Goal: Task Accomplishment & Management: Use online tool/utility

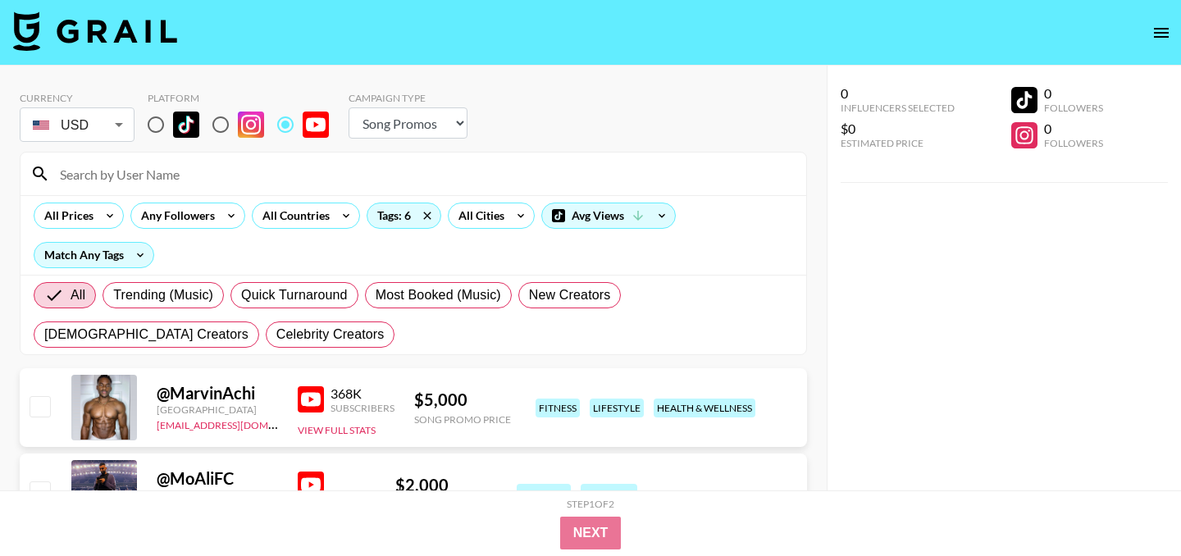
select select "Song"
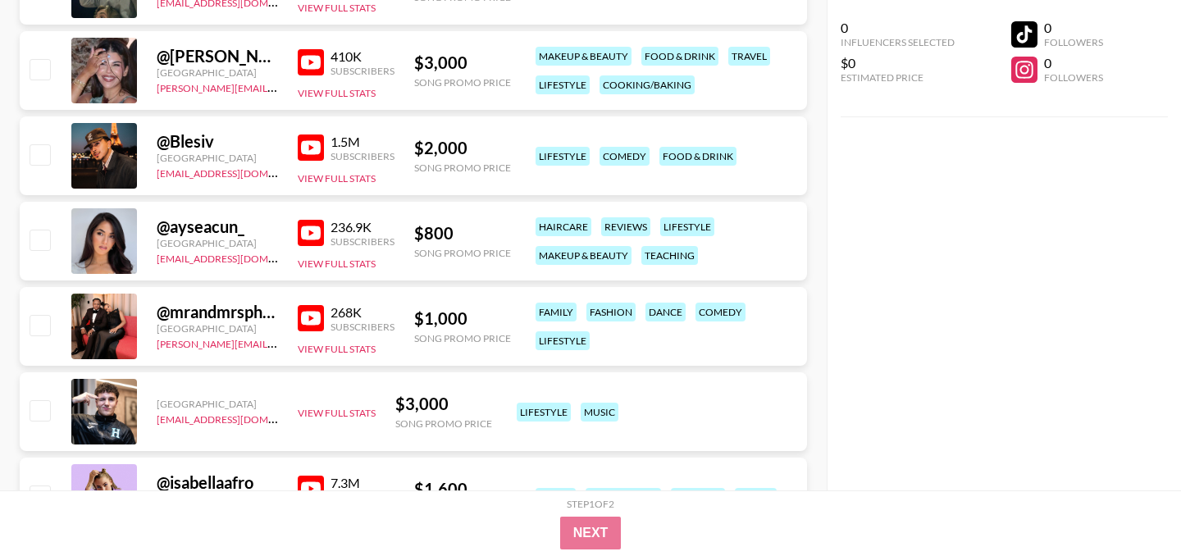
scroll to position [1284, 0]
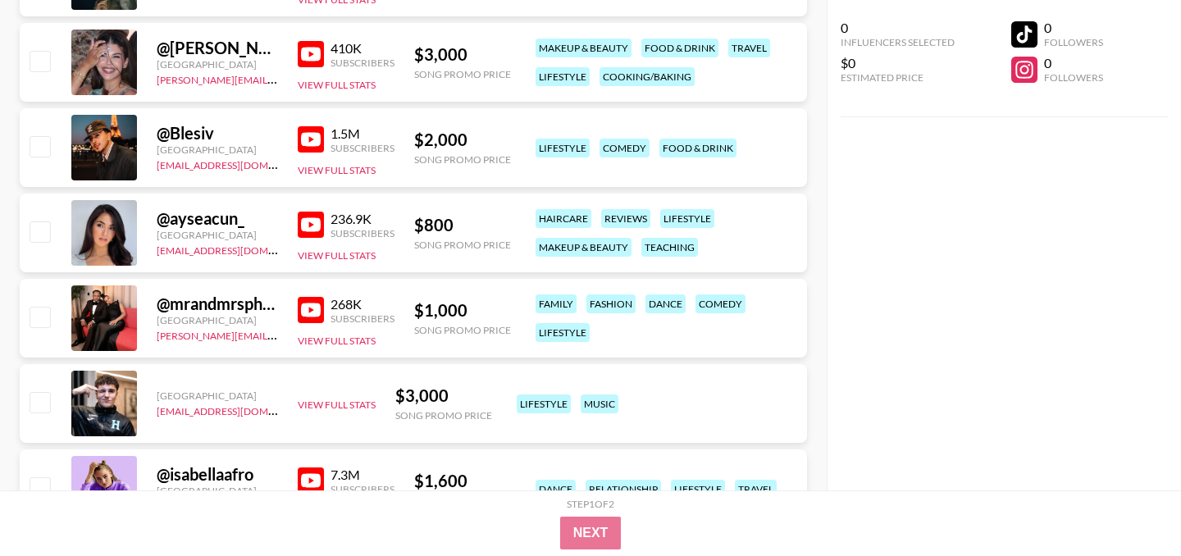
click at [316, 310] on img at bounding box center [311, 310] width 26 height 26
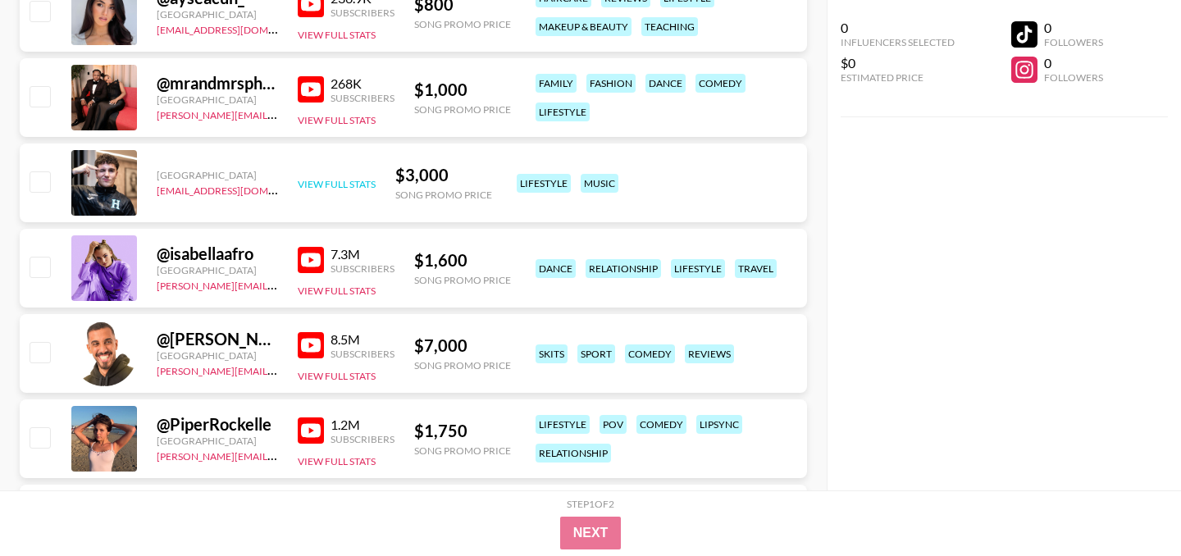
scroll to position [1510, 0]
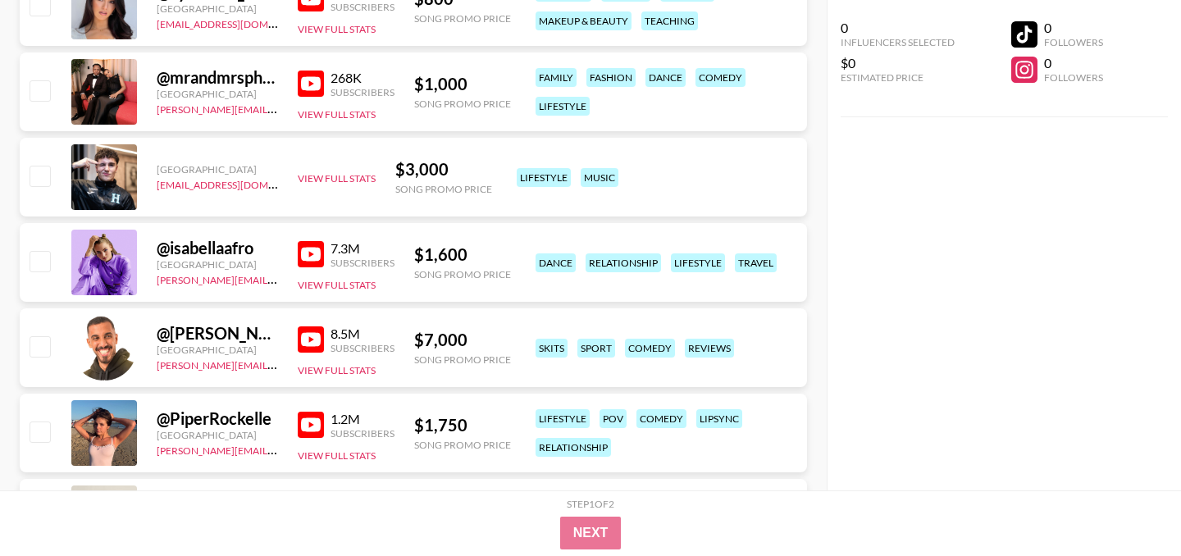
click at [308, 255] on img at bounding box center [311, 254] width 26 height 26
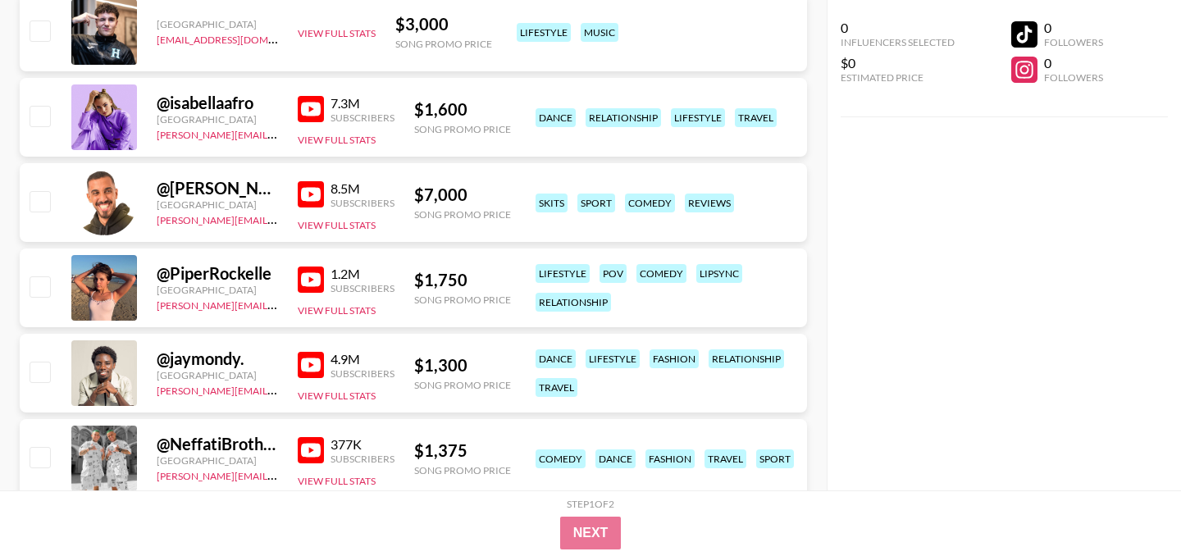
scroll to position [1659, 0]
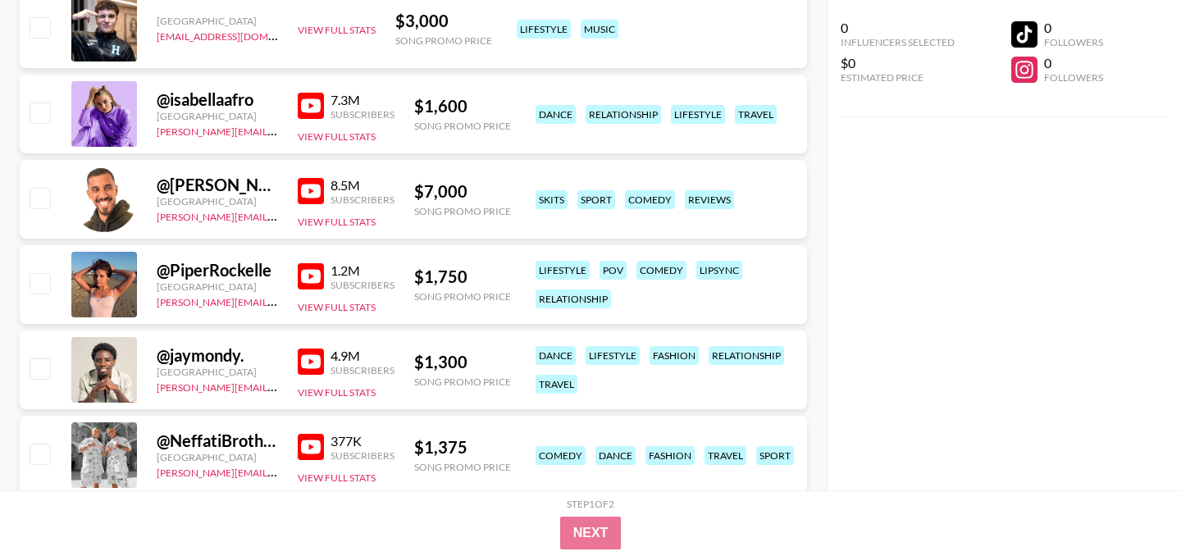
click at [312, 183] on img at bounding box center [311, 191] width 26 height 26
click at [308, 281] on img at bounding box center [311, 276] width 26 height 26
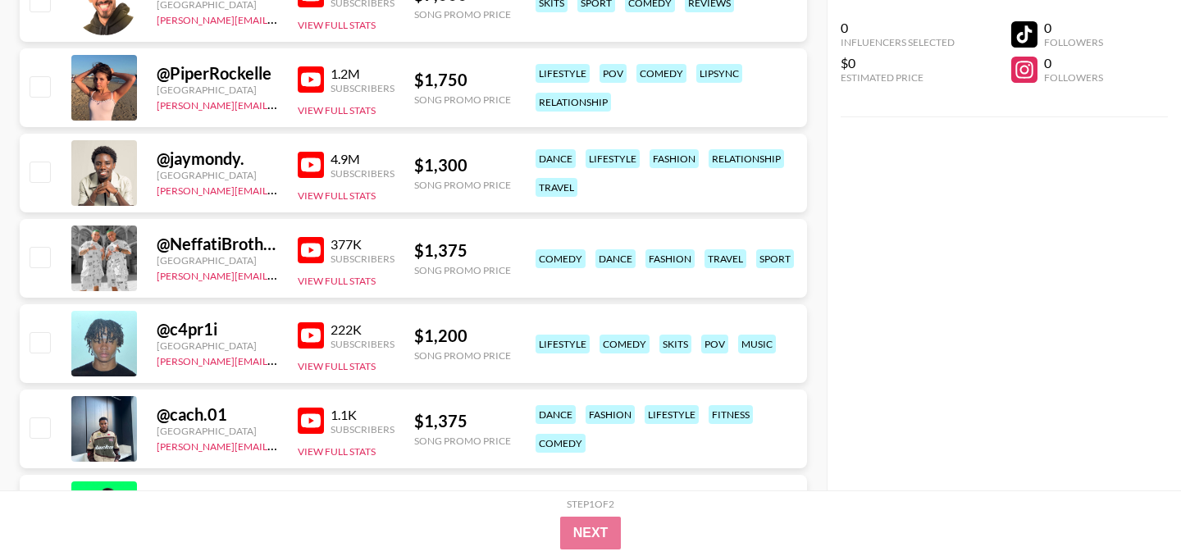
scroll to position [1865, 0]
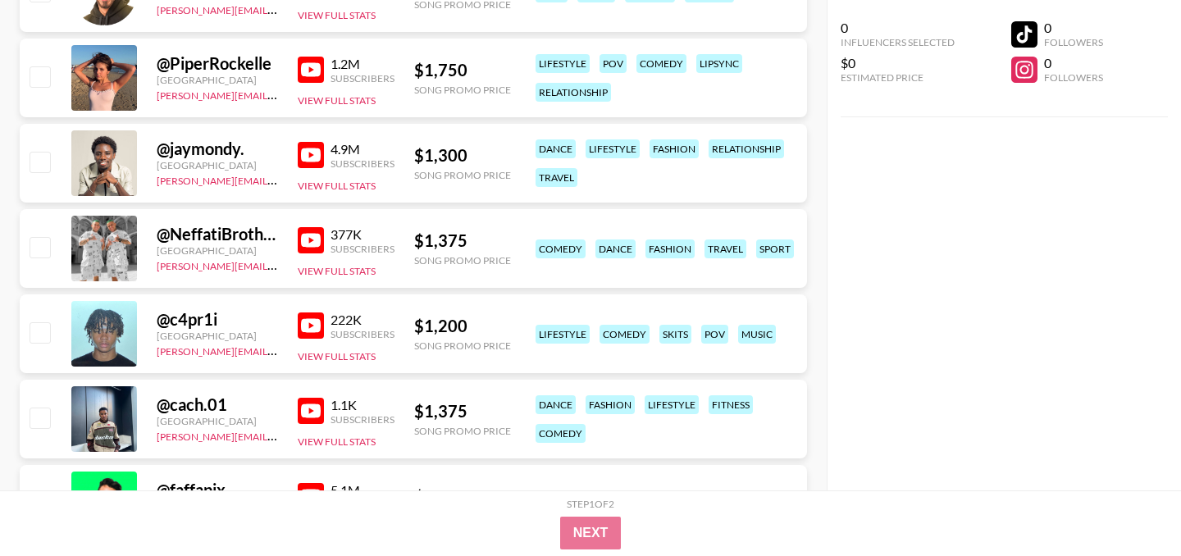
click at [309, 243] on img at bounding box center [311, 240] width 26 height 26
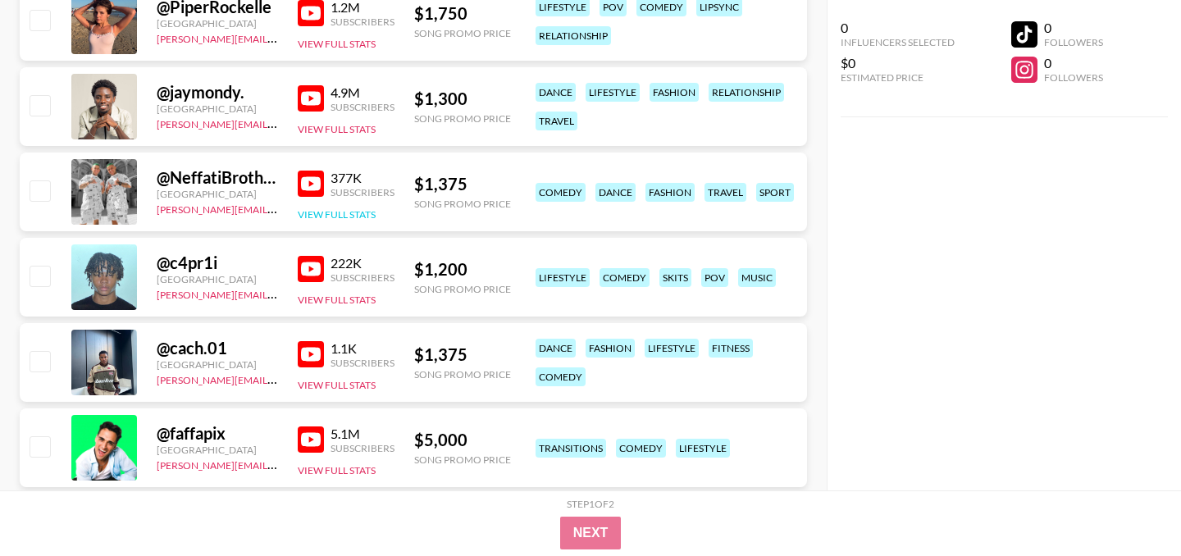
scroll to position [1924, 0]
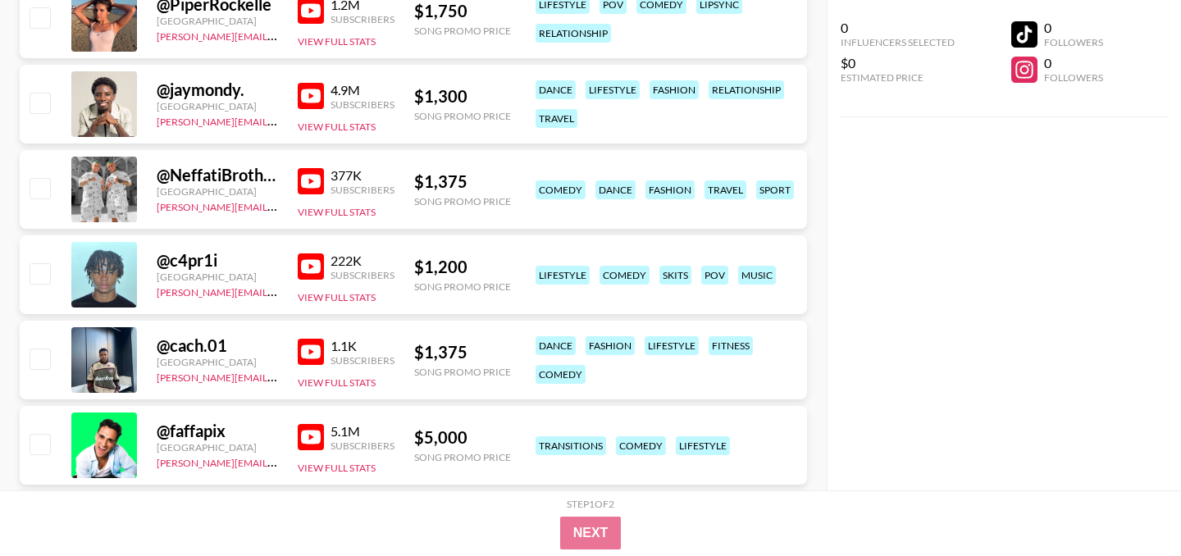
click at [308, 263] on img at bounding box center [311, 266] width 26 height 26
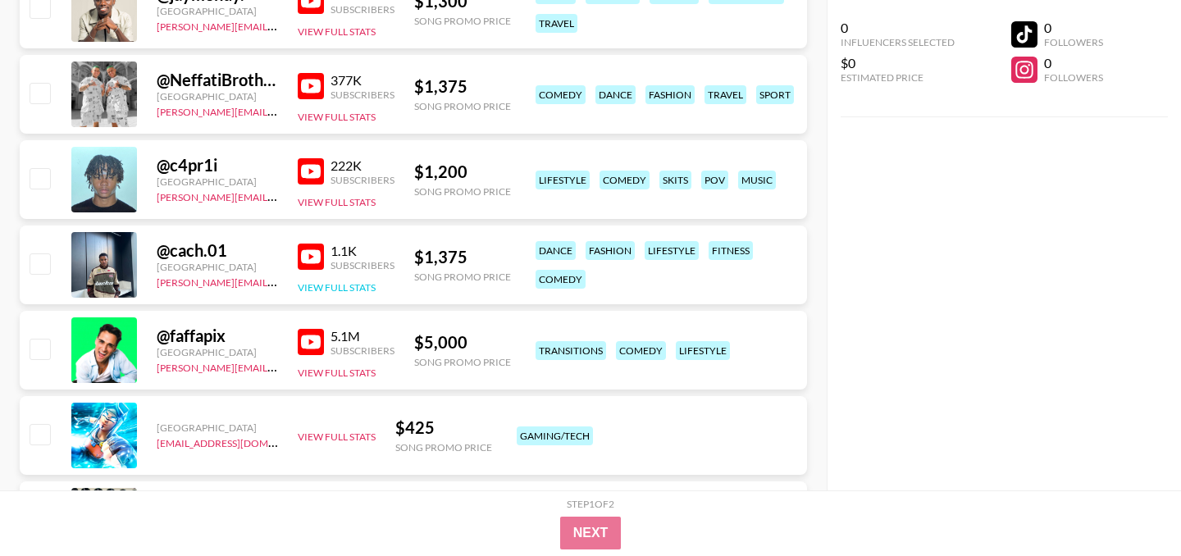
scroll to position [2026, 0]
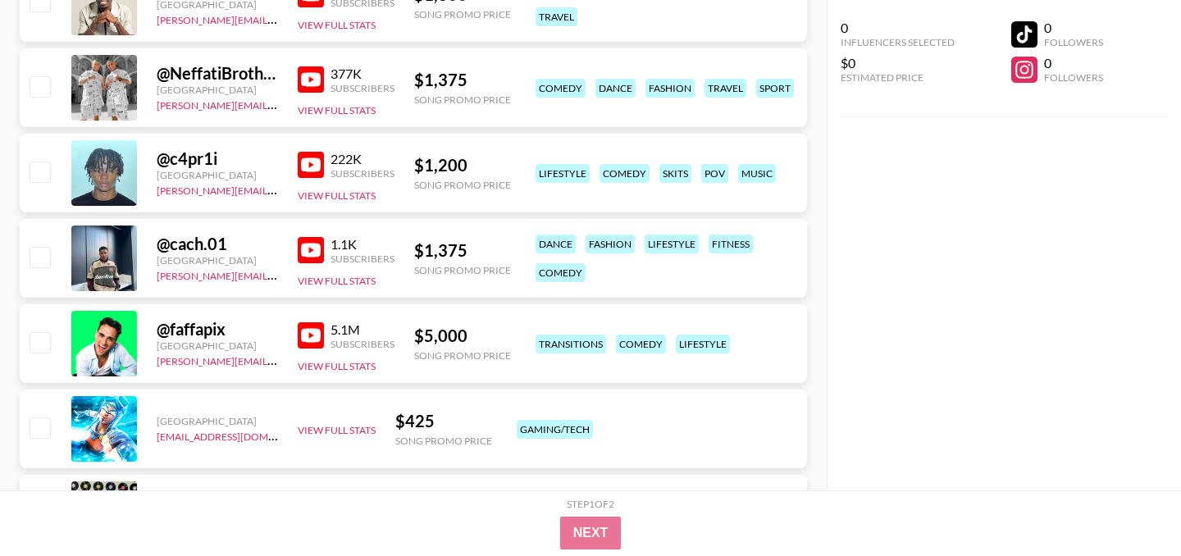
click at [317, 331] on img at bounding box center [311, 335] width 26 height 26
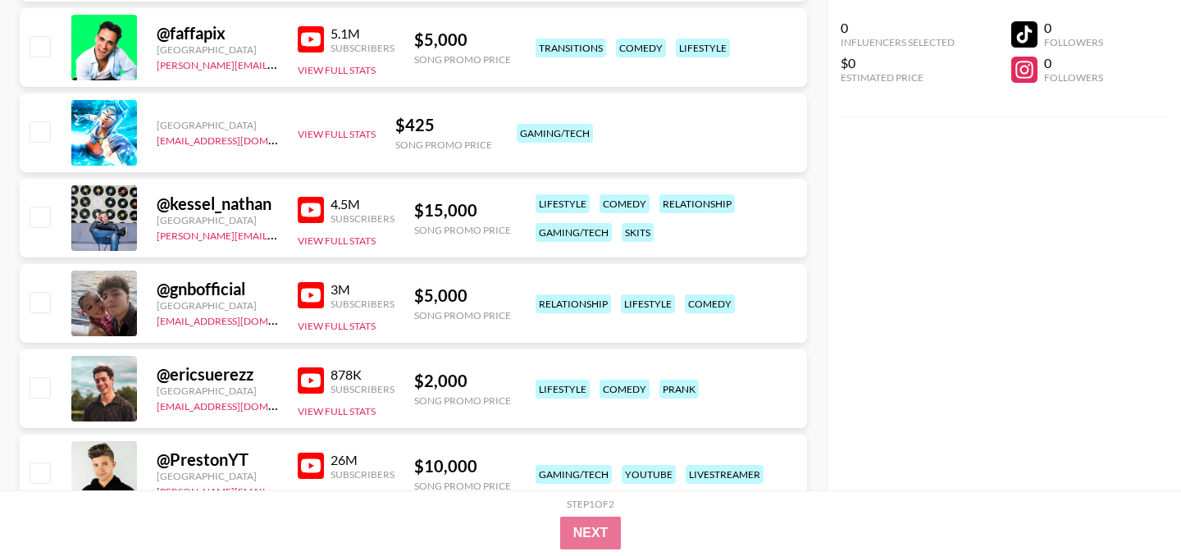
scroll to position [2343, 0]
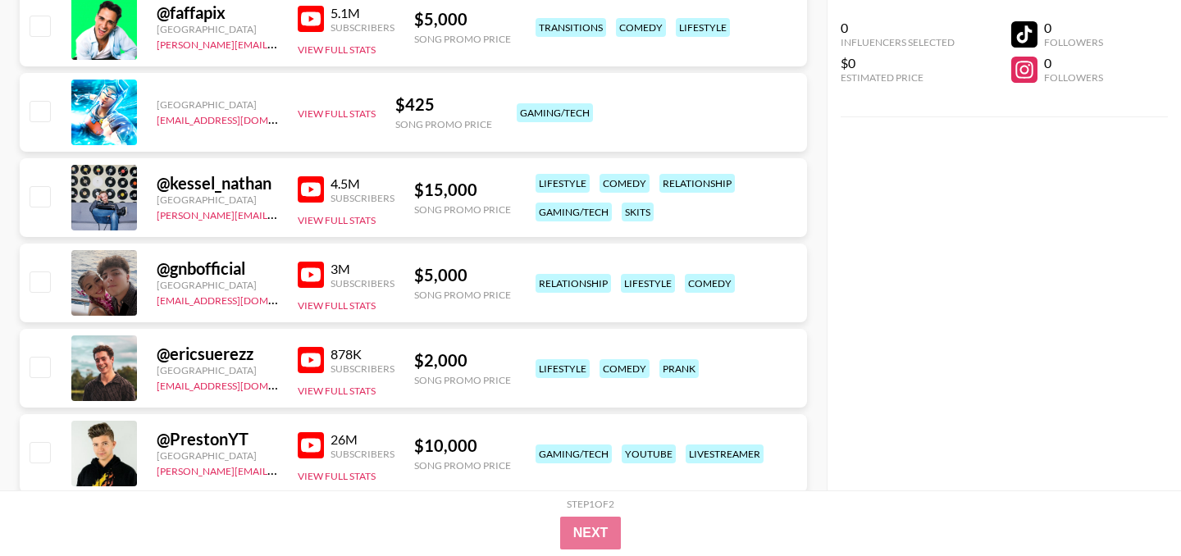
click at [309, 192] on img at bounding box center [311, 189] width 26 height 26
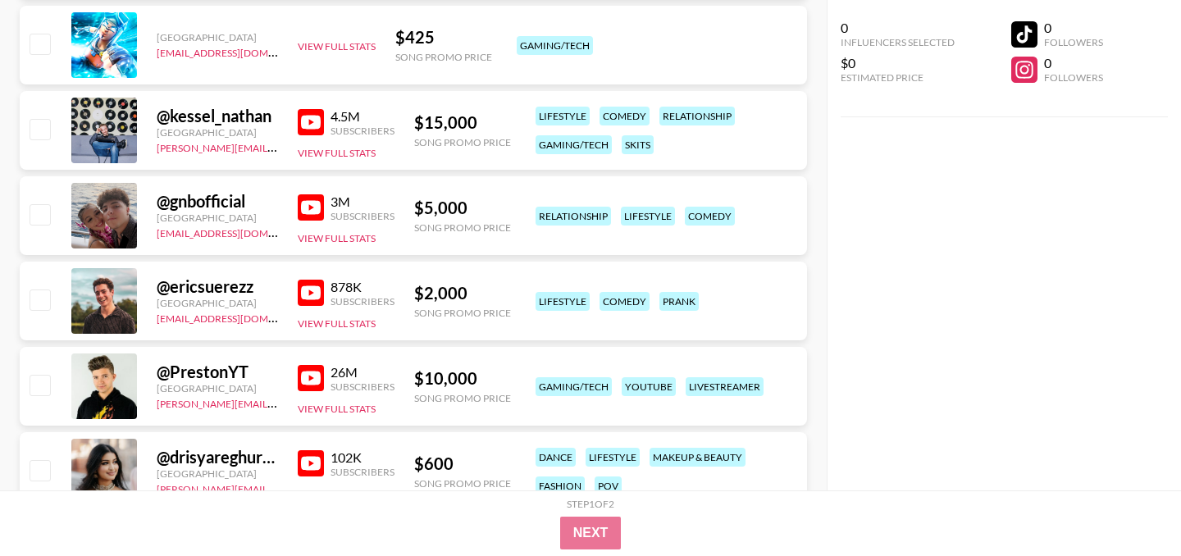
click at [309, 203] on img at bounding box center [311, 207] width 26 height 26
click at [317, 297] on img at bounding box center [311, 293] width 26 height 26
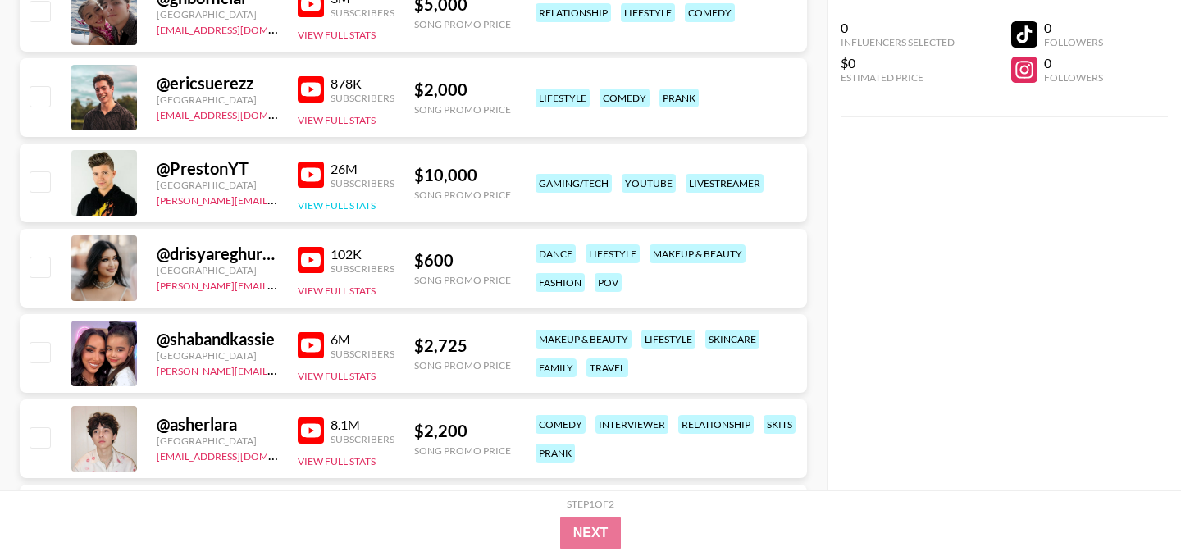
scroll to position [2605, 0]
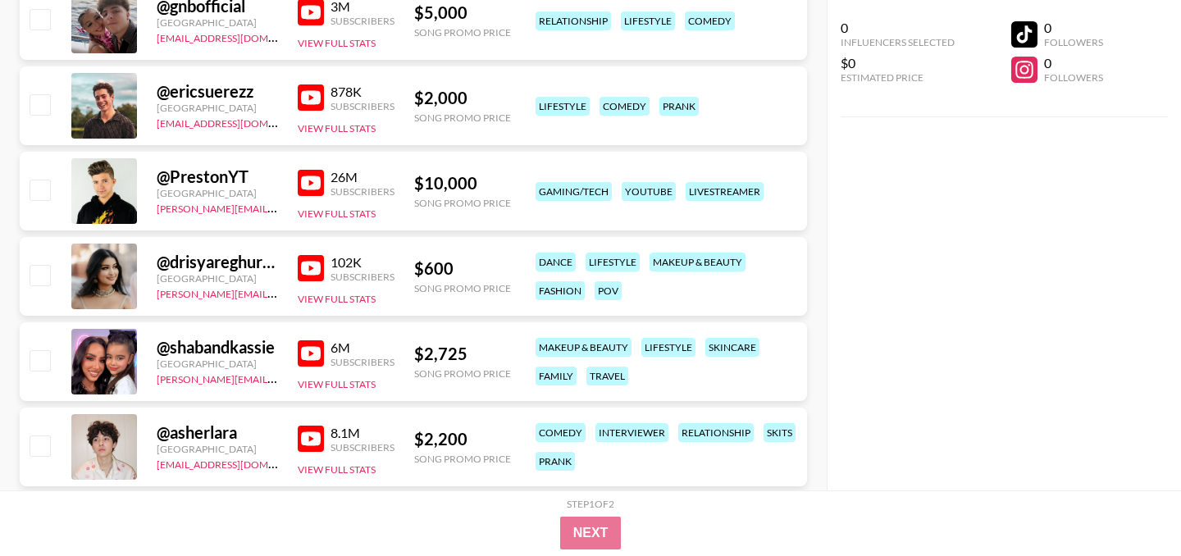
click at [311, 183] on img at bounding box center [311, 183] width 26 height 26
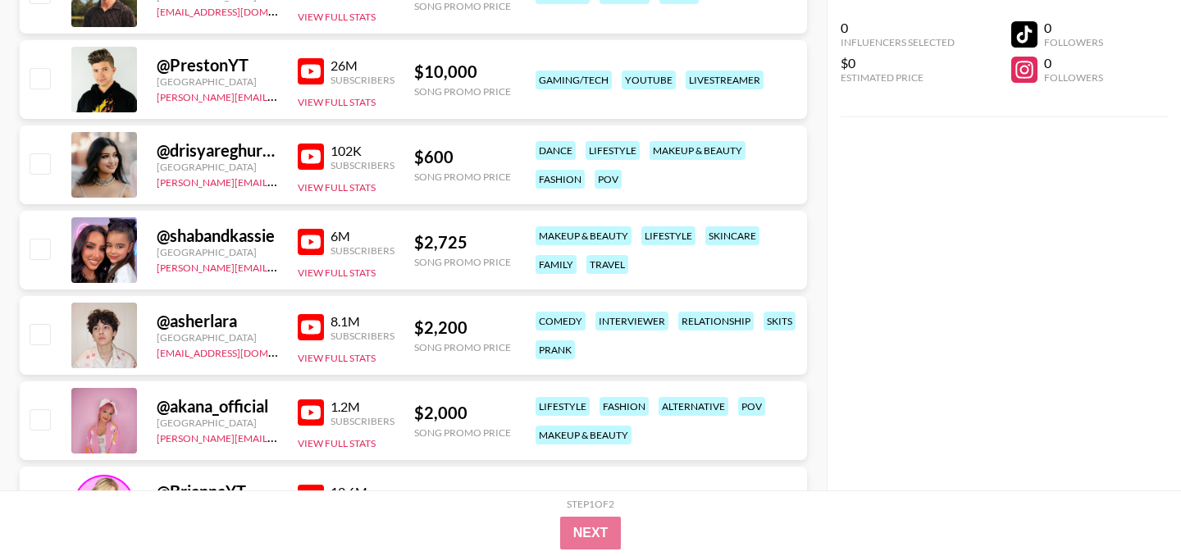
scroll to position [2732, 0]
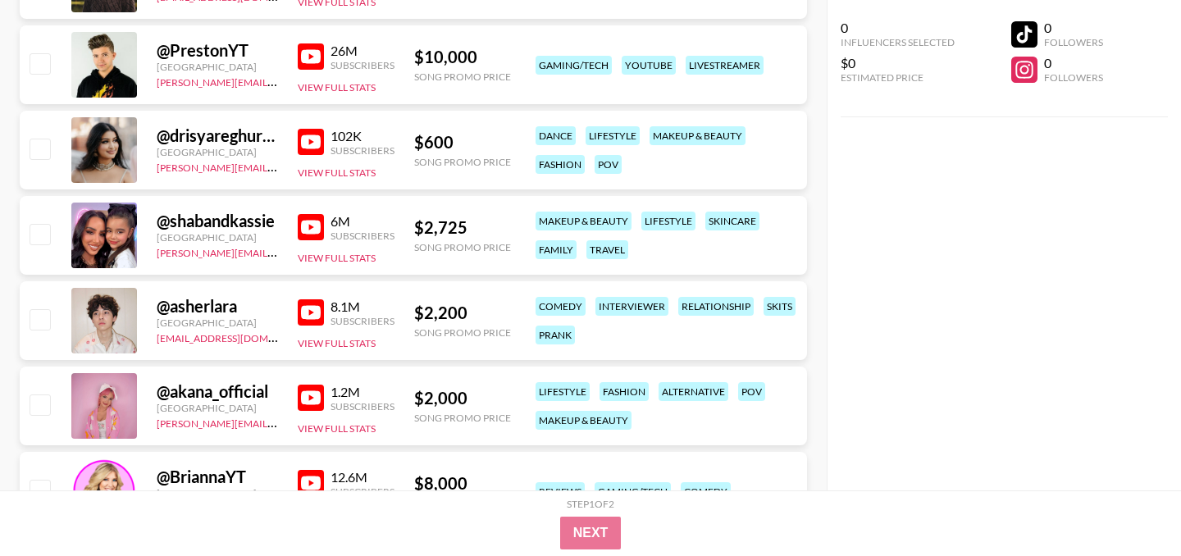
click at [308, 227] on img at bounding box center [311, 227] width 26 height 26
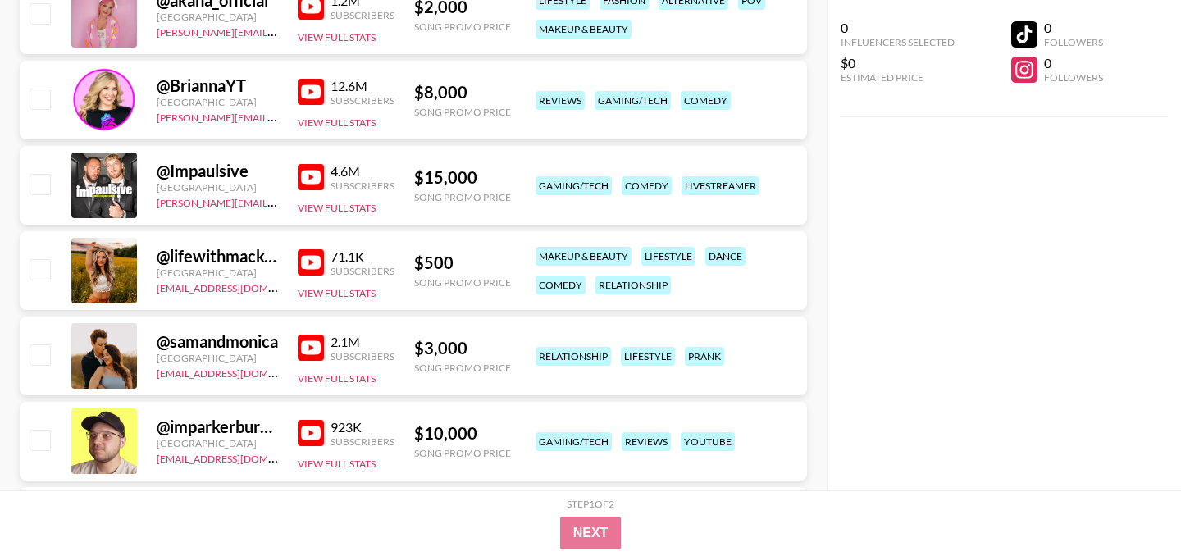
scroll to position [3128, 0]
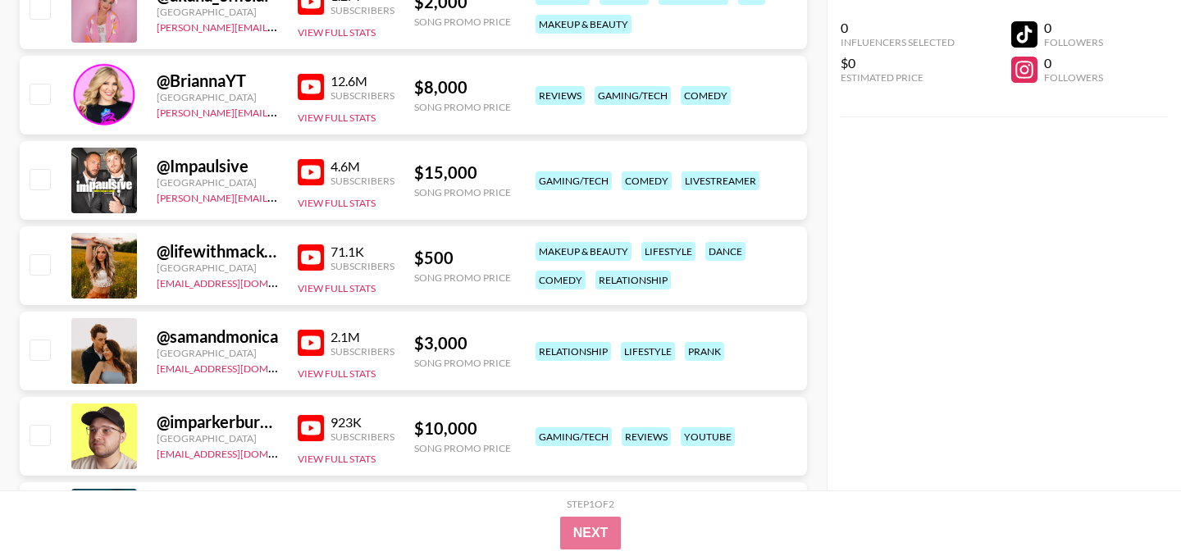
click at [318, 253] on img at bounding box center [311, 257] width 26 height 26
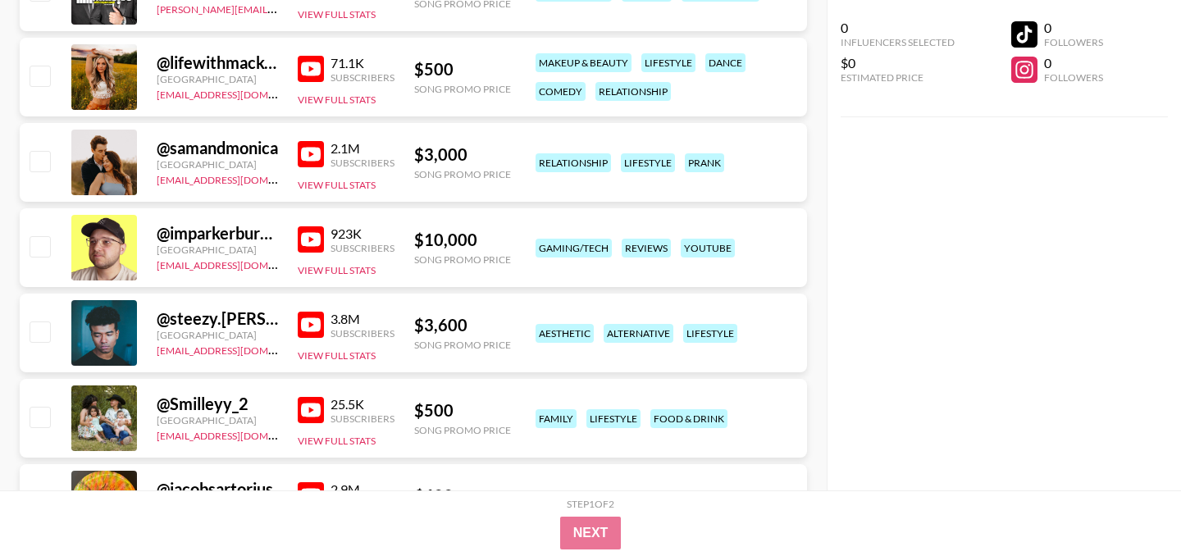
scroll to position [3332, 0]
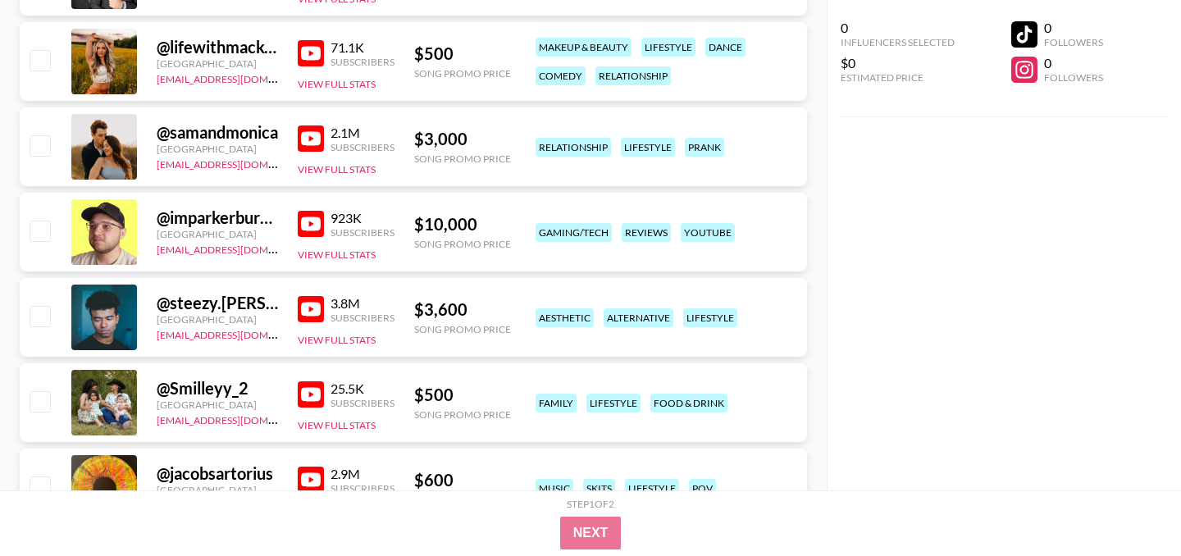
click at [313, 303] on img at bounding box center [311, 309] width 26 height 26
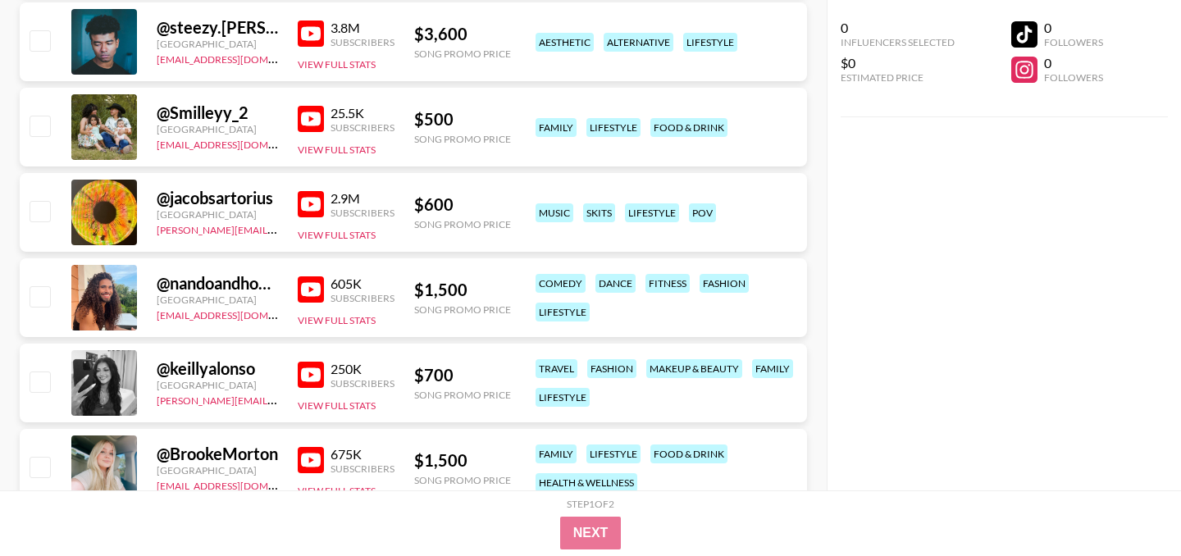
scroll to position [3614, 0]
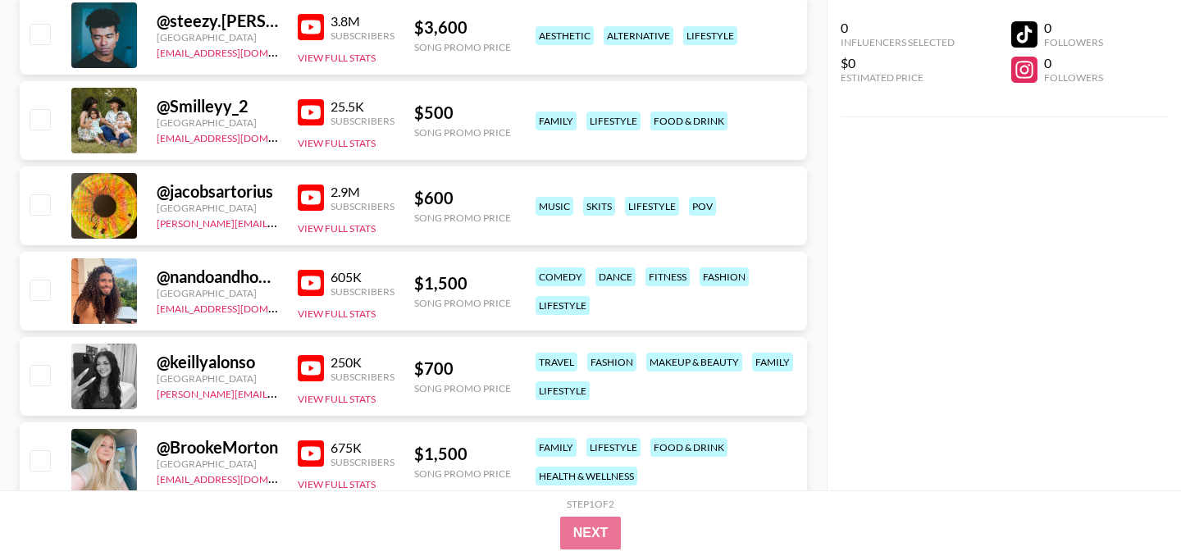
click at [316, 283] on img at bounding box center [311, 283] width 26 height 26
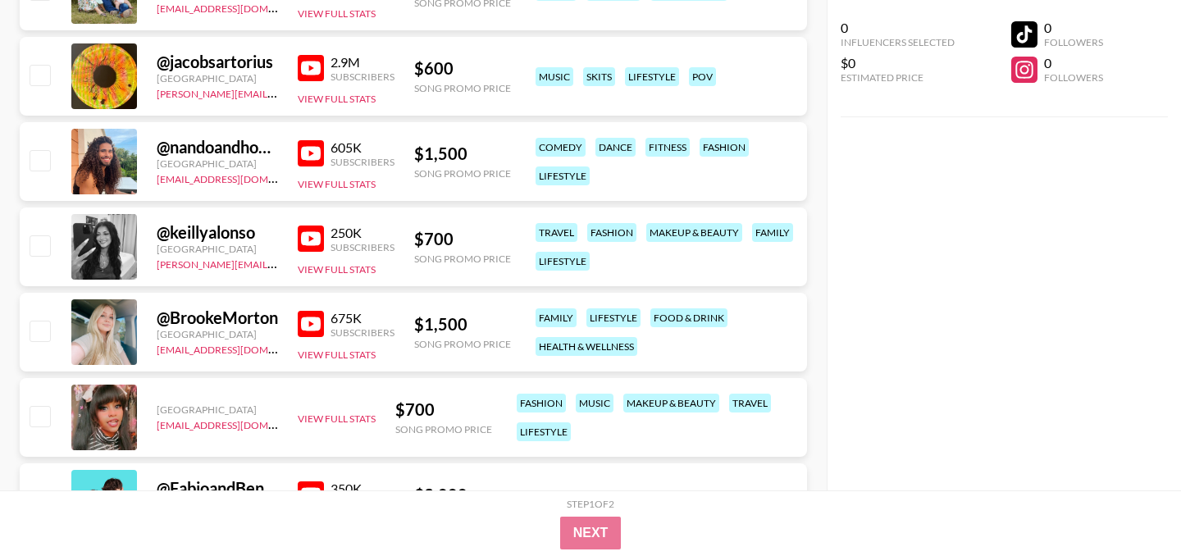
scroll to position [3757, 0]
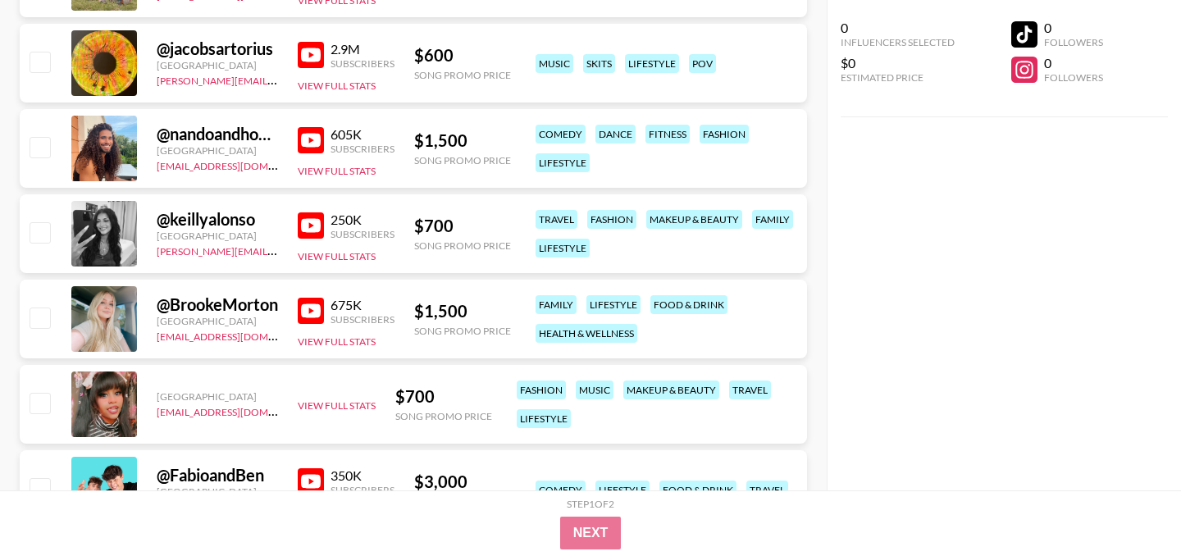
click at [316, 219] on img at bounding box center [311, 225] width 26 height 26
click at [313, 309] on img at bounding box center [311, 311] width 26 height 26
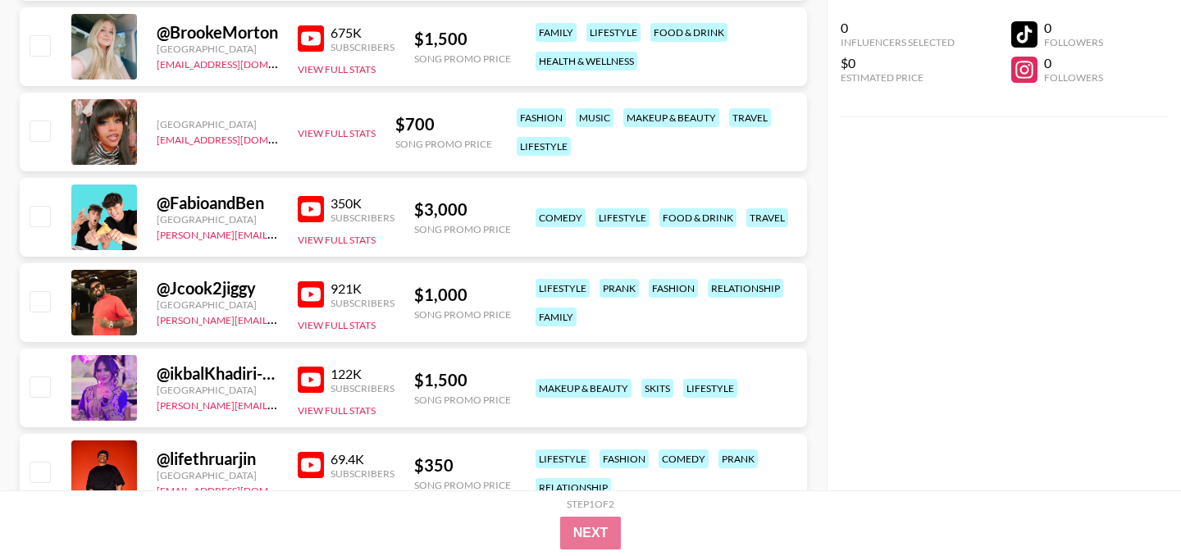
scroll to position [4032, 0]
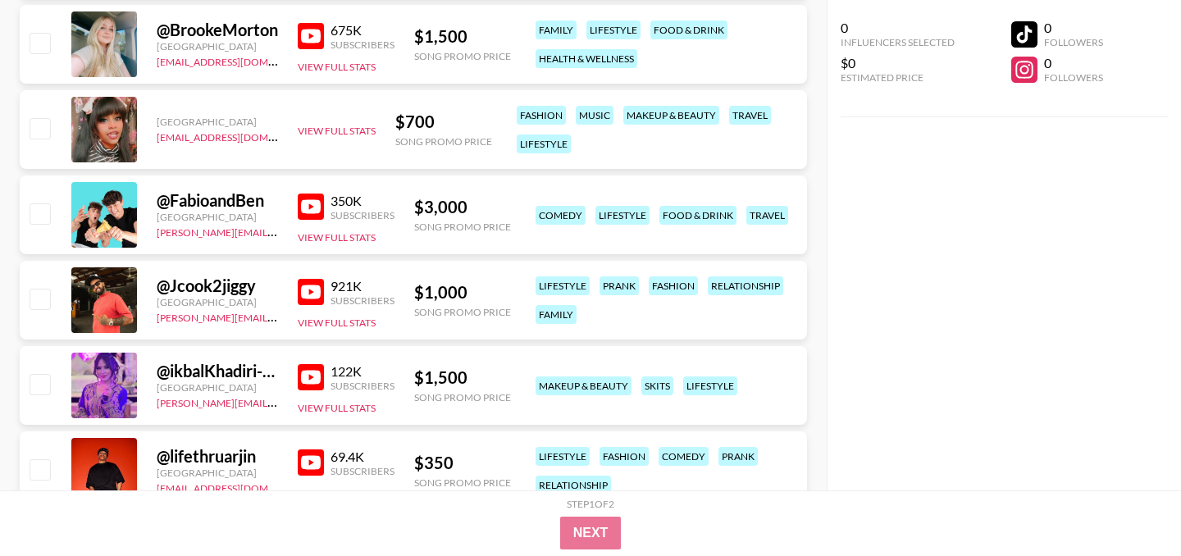
click at [311, 203] on img at bounding box center [311, 207] width 26 height 26
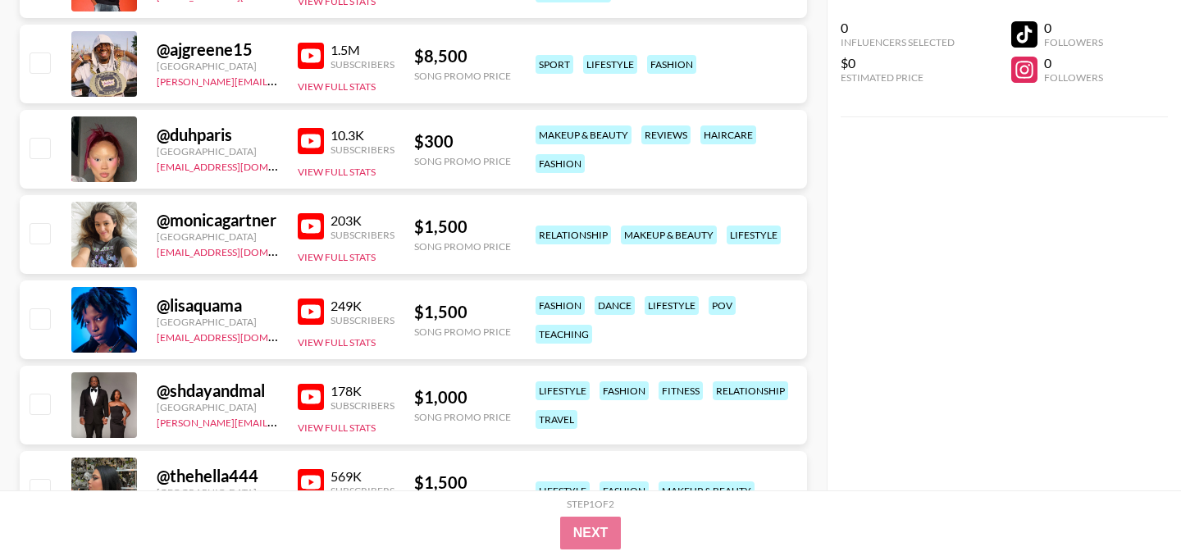
scroll to position [4526, 0]
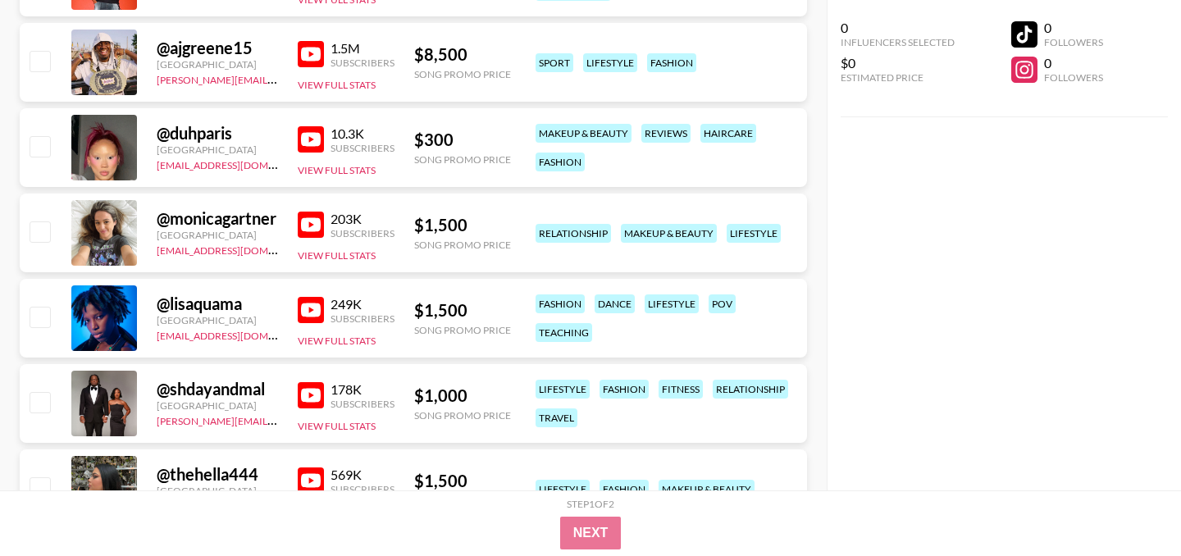
click at [315, 310] on img at bounding box center [311, 310] width 26 height 26
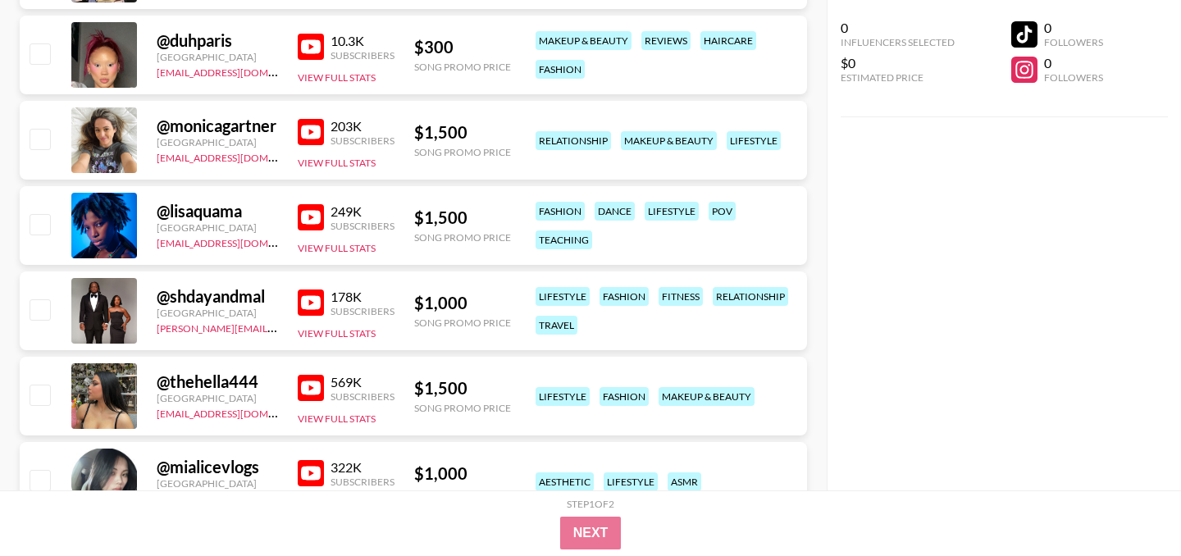
scroll to position [4625, 0]
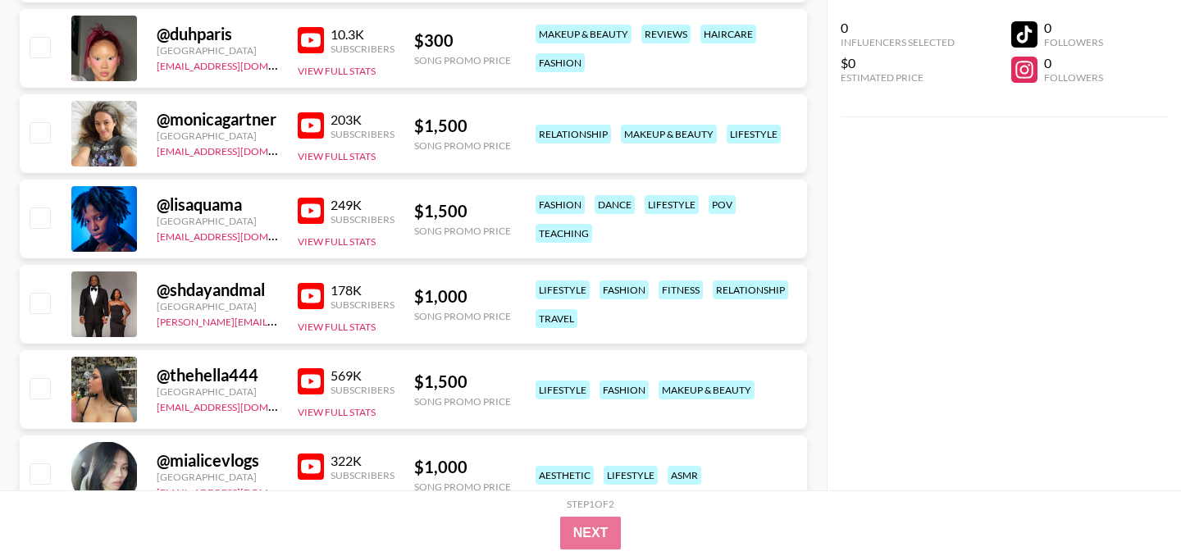
click at [316, 296] on img at bounding box center [311, 296] width 26 height 26
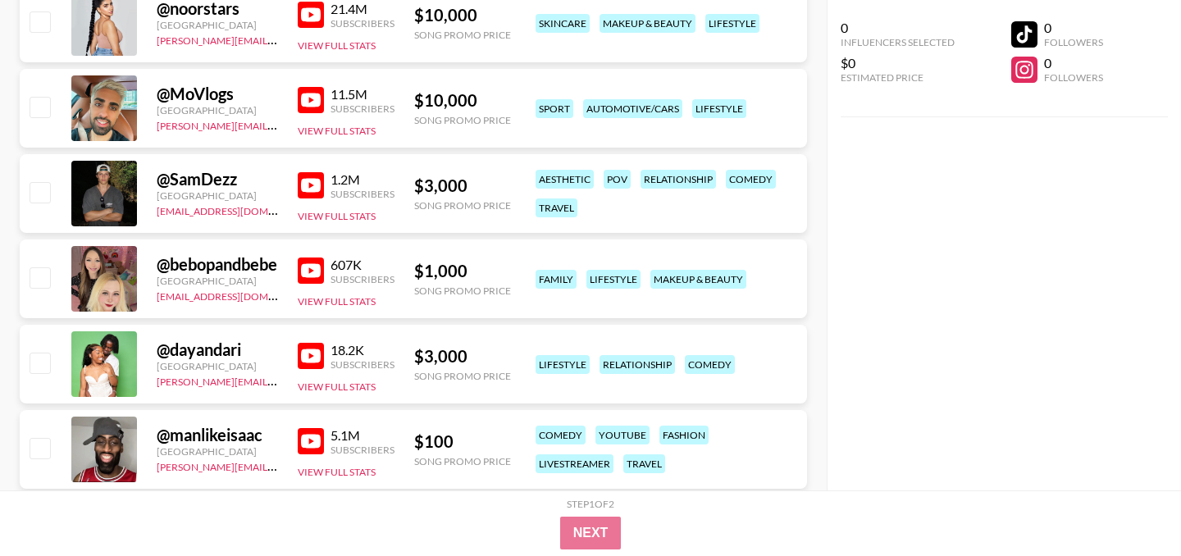
scroll to position [0, 0]
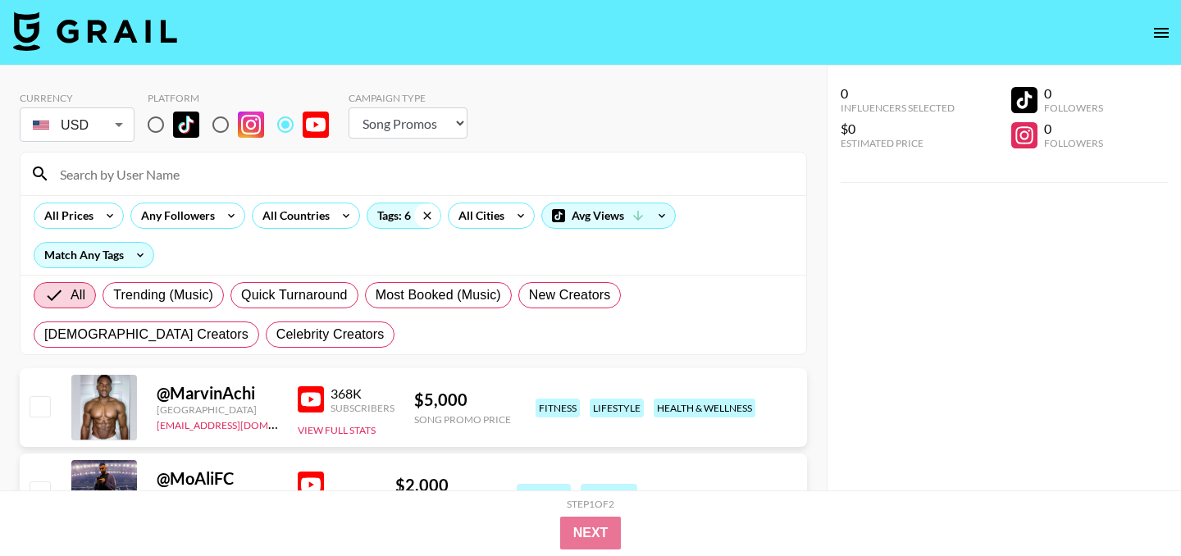
click at [419, 204] on icon at bounding box center [427, 215] width 26 height 25
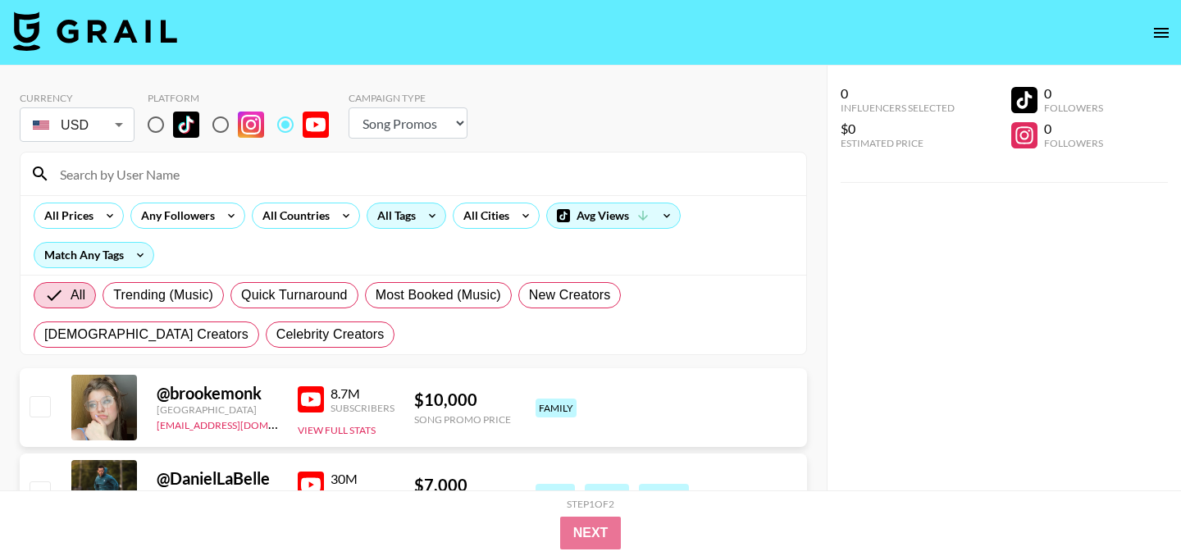
click at [404, 217] on div "All Tags" at bounding box center [393, 215] width 52 height 25
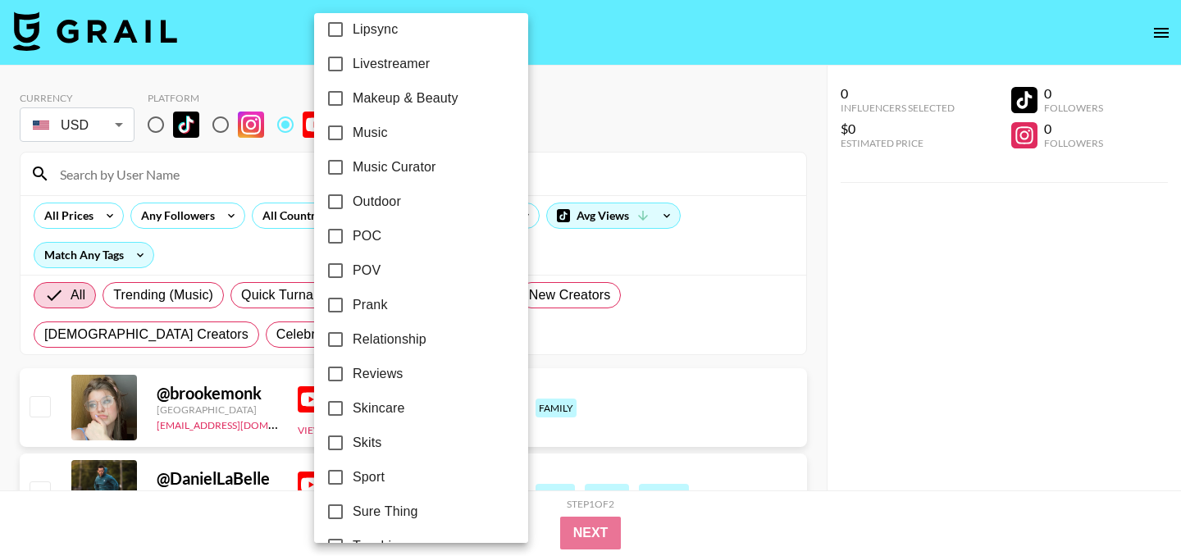
scroll to position [1012, 0]
click at [338, 477] on input "Travel" at bounding box center [335, 478] width 34 height 34
checkbox input "true"
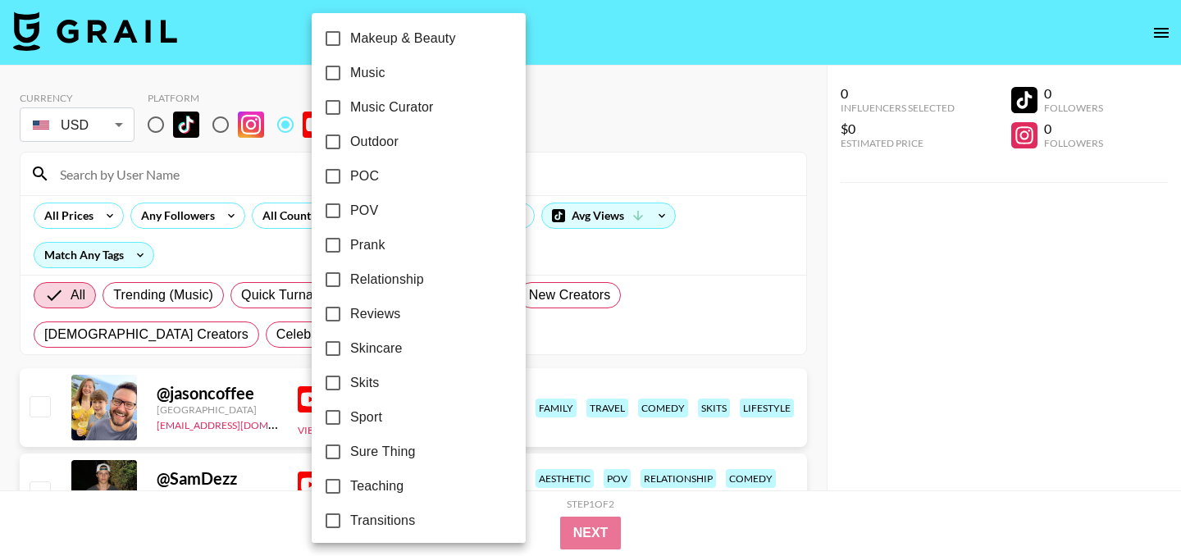
scroll to position [920, 0]
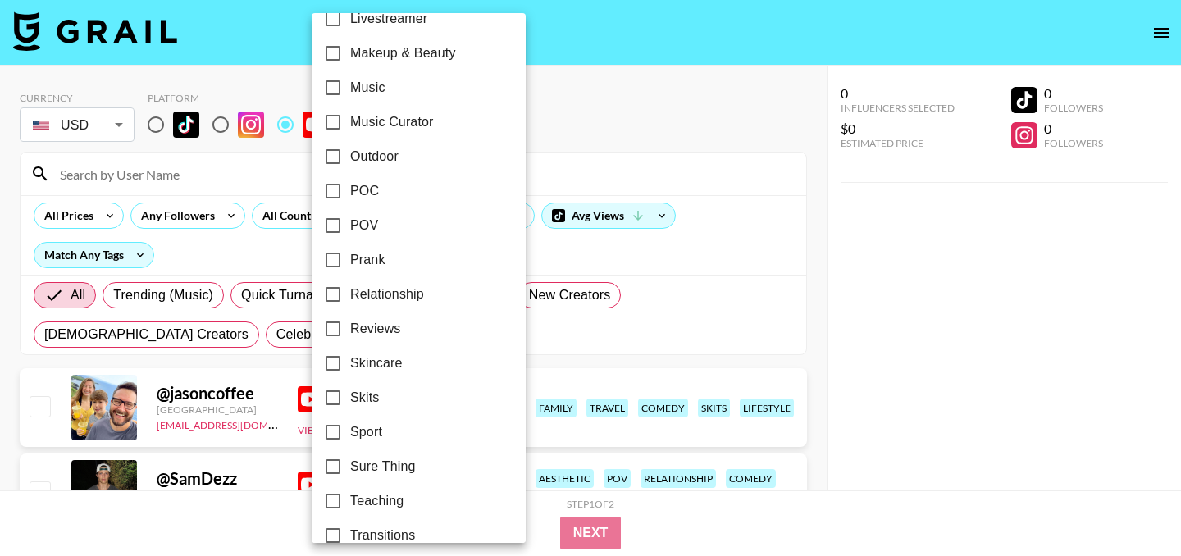
click at [356, 326] on span "Reviews" at bounding box center [375, 329] width 51 height 20
click at [350, 326] on input "Reviews" at bounding box center [333, 329] width 34 height 34
checkbox input "true"
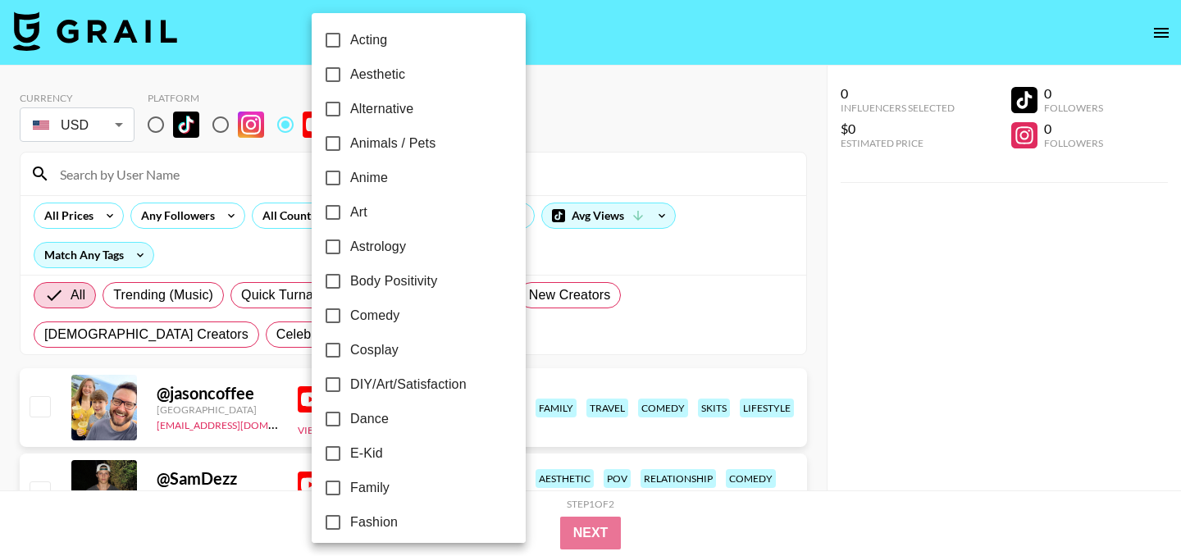
scroll to position [0, 0]
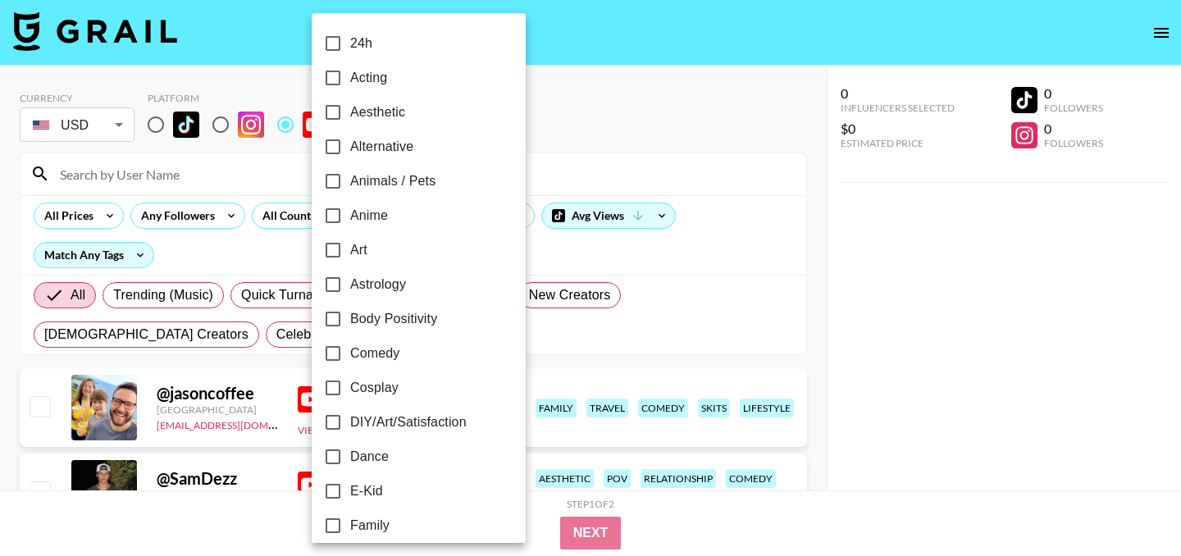
click at [526, 98] on div at bounding box center [590, 278] width 1181 height 556
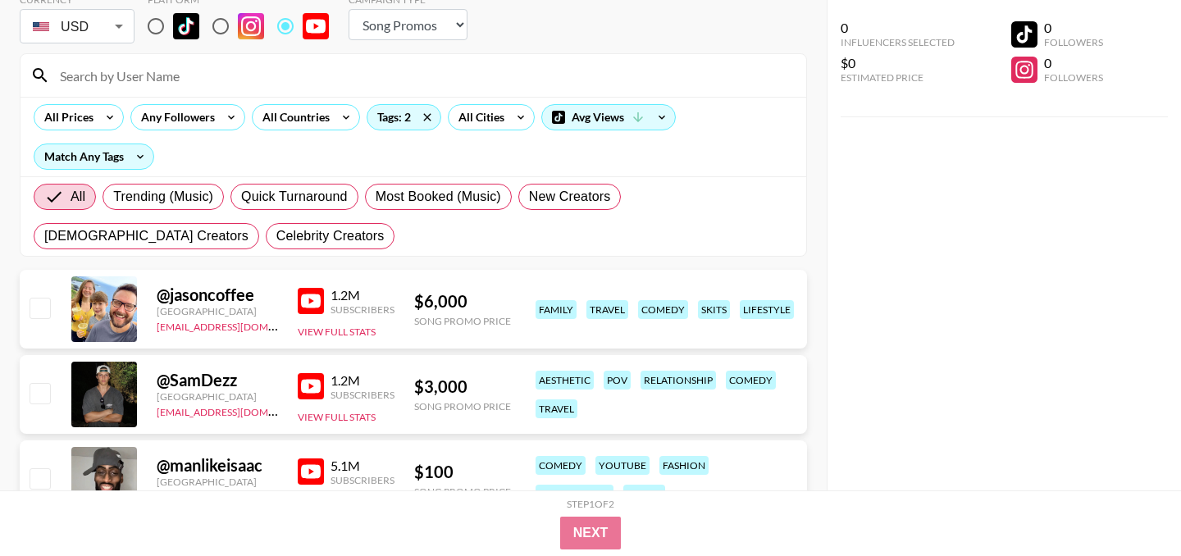
scroll to position [100, 0]
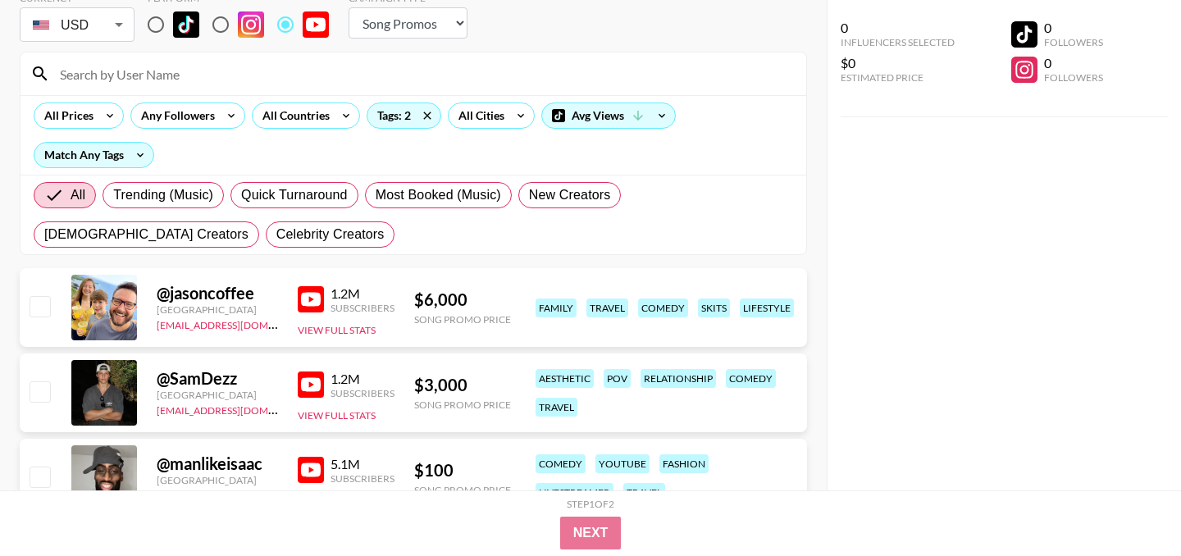
click at [317, 301] on img at bounding box center [311, 299] width 26 height 26
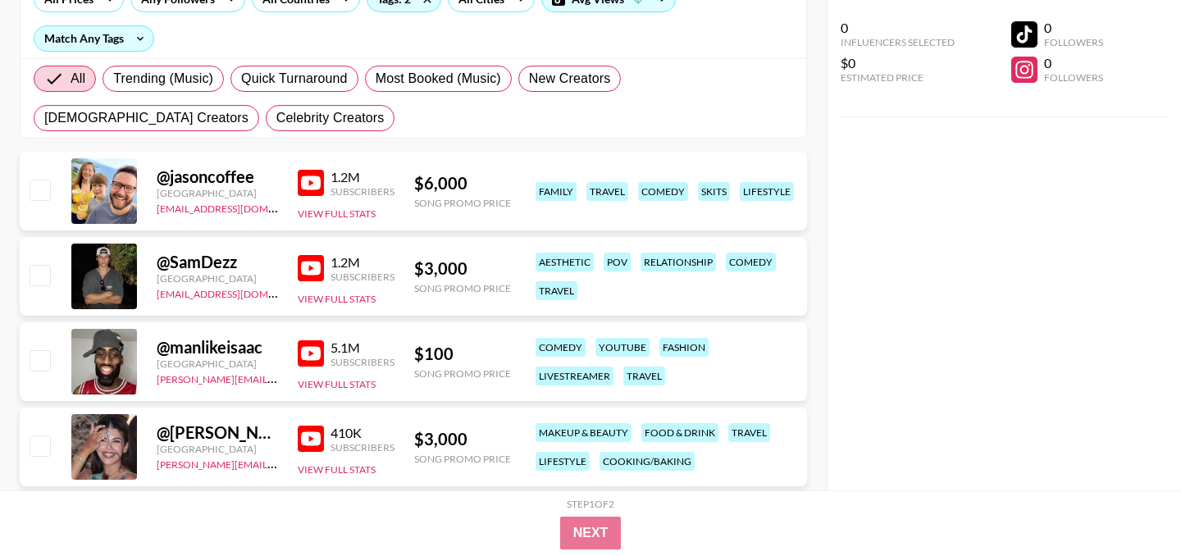
scroll to position [239, 0]
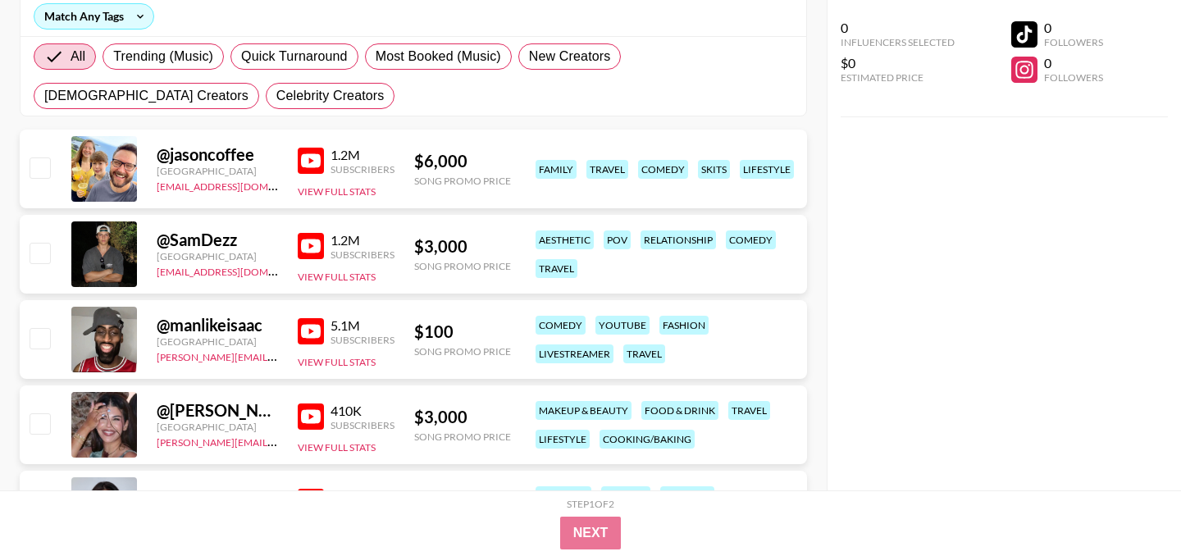
click at [313, 249] on img at bounding box center [311, 246] width 26 height 26
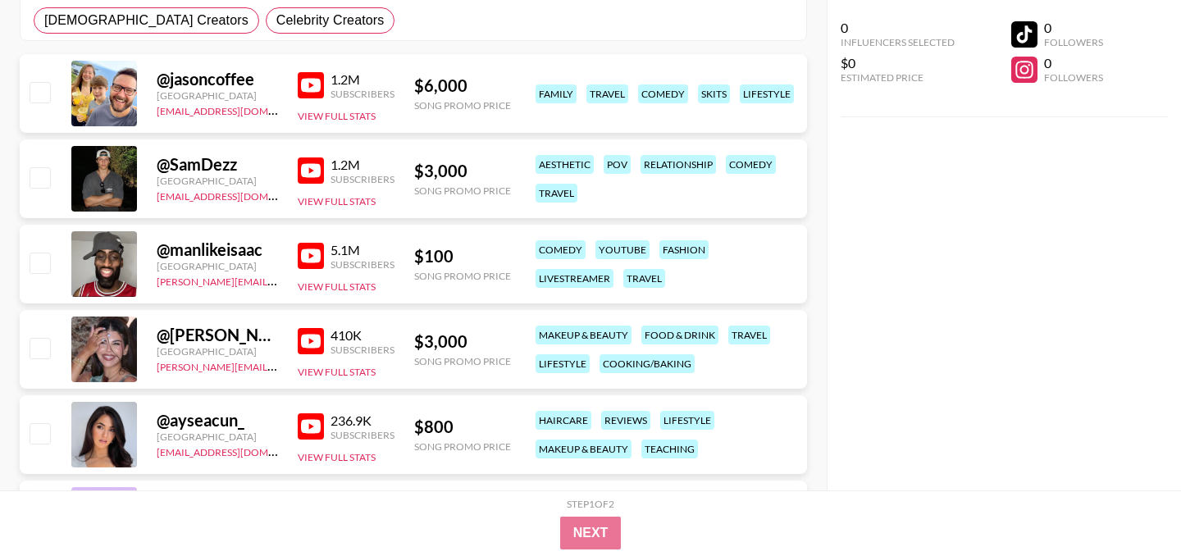
scroll to position [354, 0]
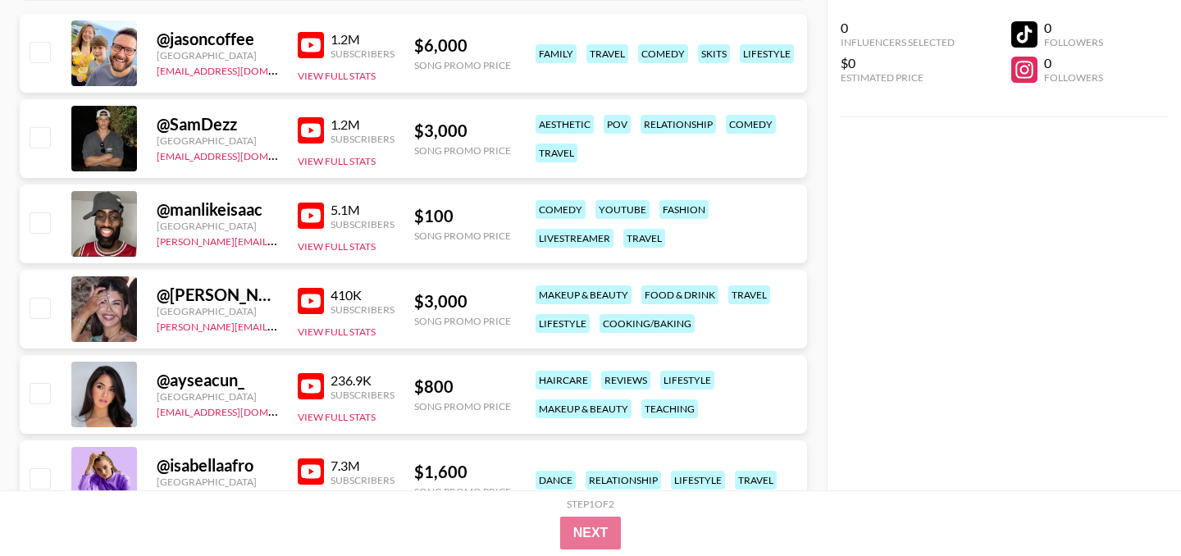
click at [311, 217] on img at bounding box center [311, 216] width 26 height 26
click at [319, 313] on img at bounding box center [311, 301] width 26 height 26
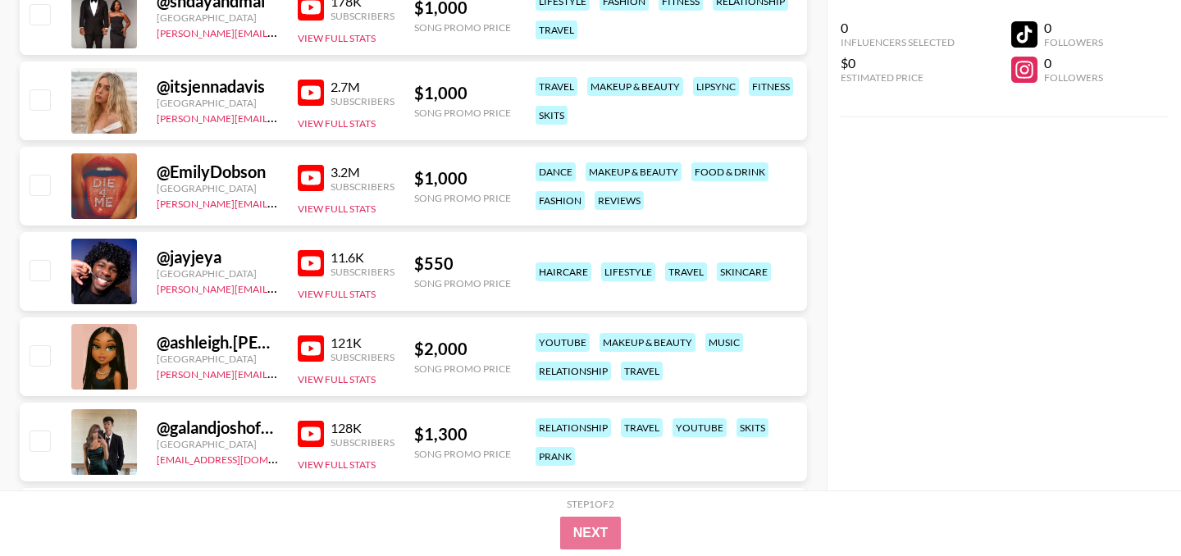
scroll to position [1675, 0]
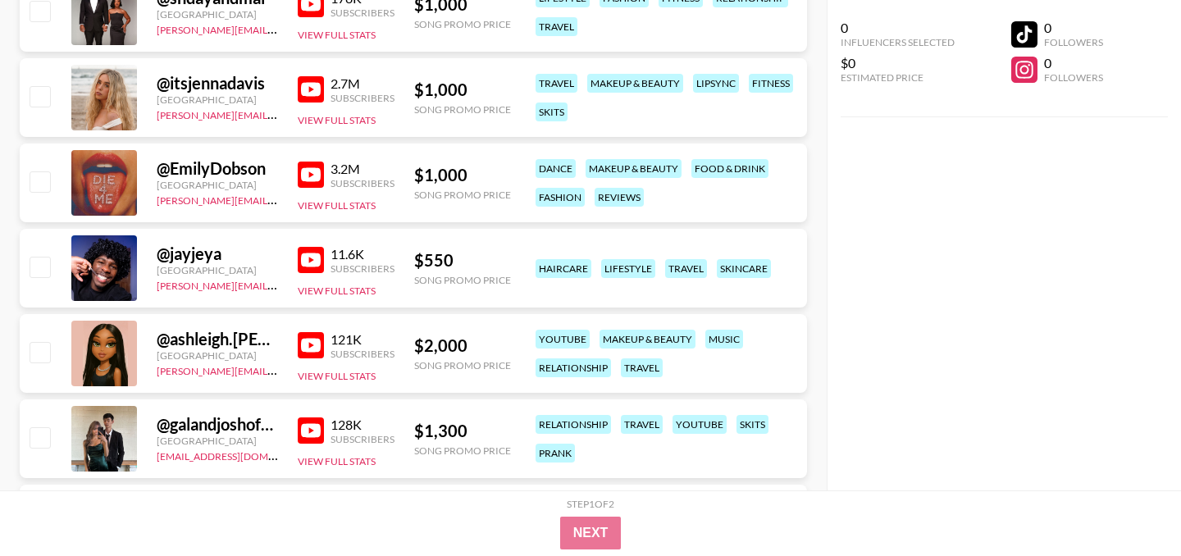
click at [314, 260] on img at bounding box center [311, 260] width 26 height 26
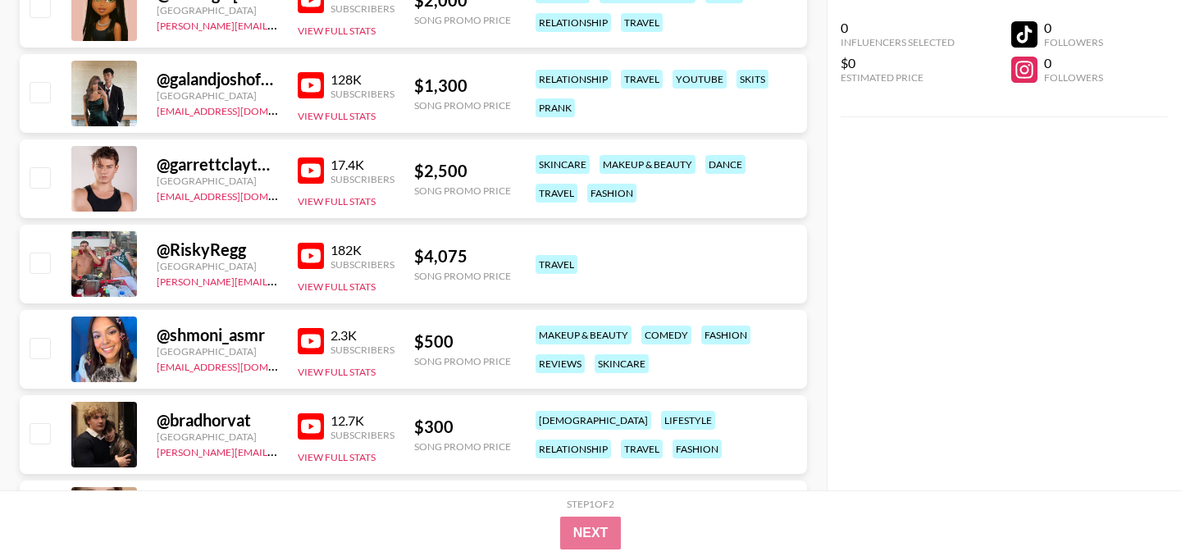
scroll to position [2032, 0]
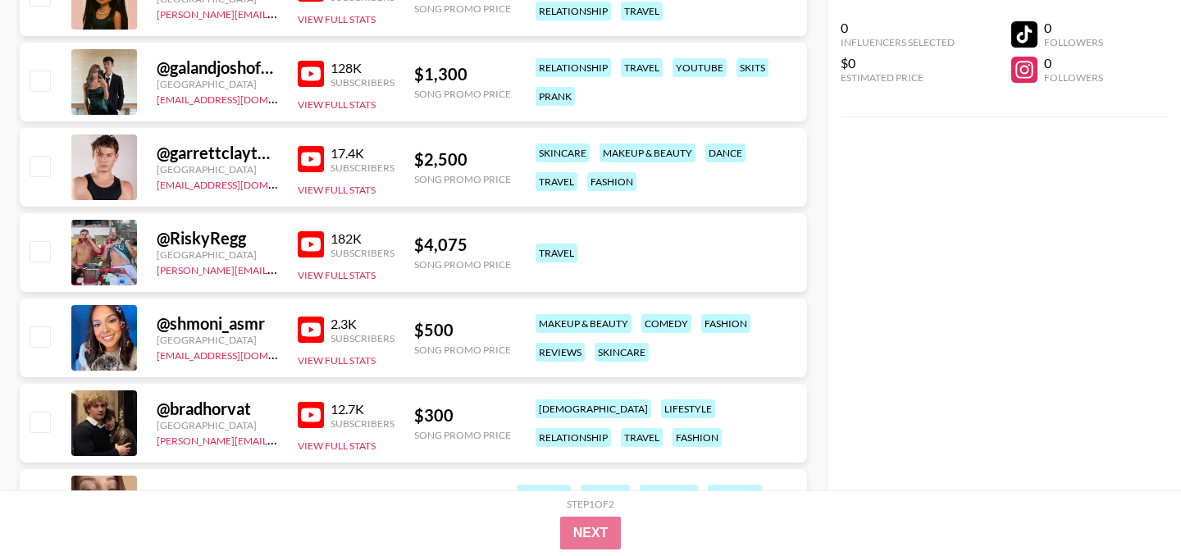
click at [309, 240] on img at bounding box center [311, 244] width 26 height 26
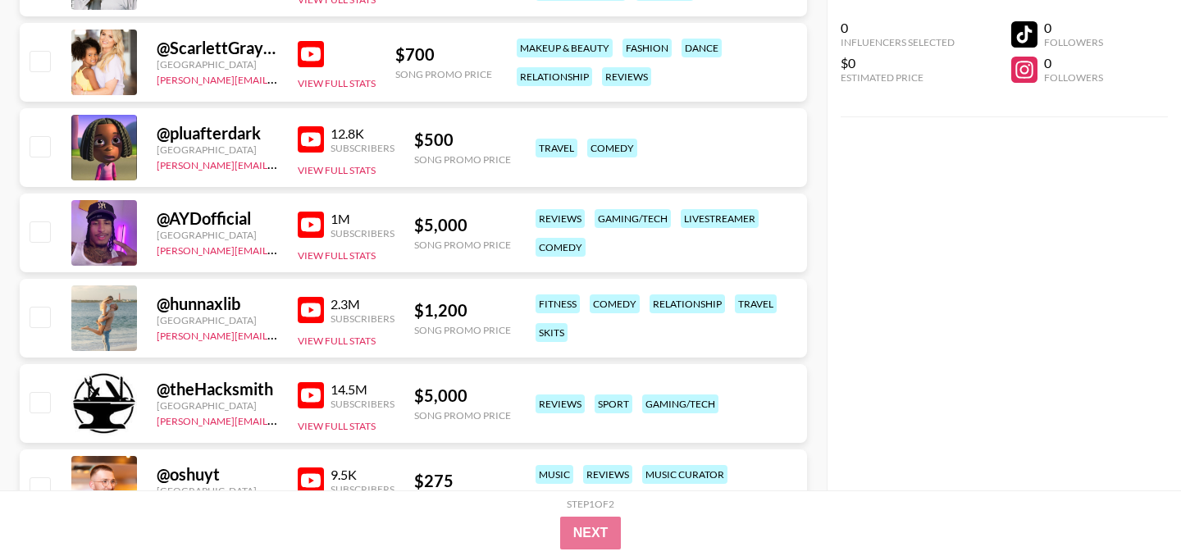
scroll to position [2915, 0]
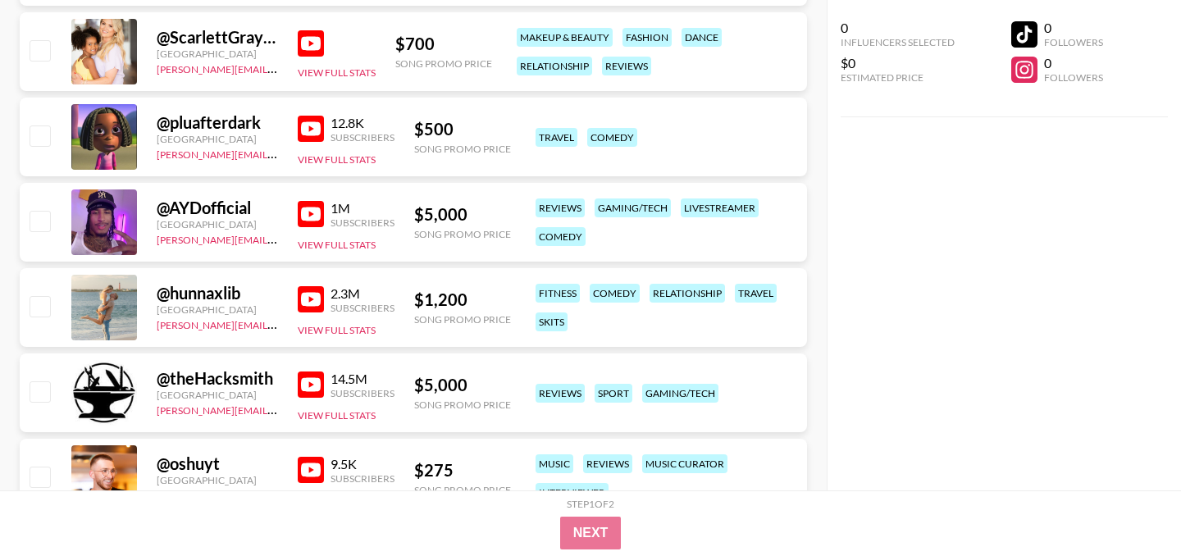
click at [309, 210] on img at bounding box center [311, 214] width 26 height 26
click at [319, 299] on img at bounding box center [311, 299] width 26 height 26
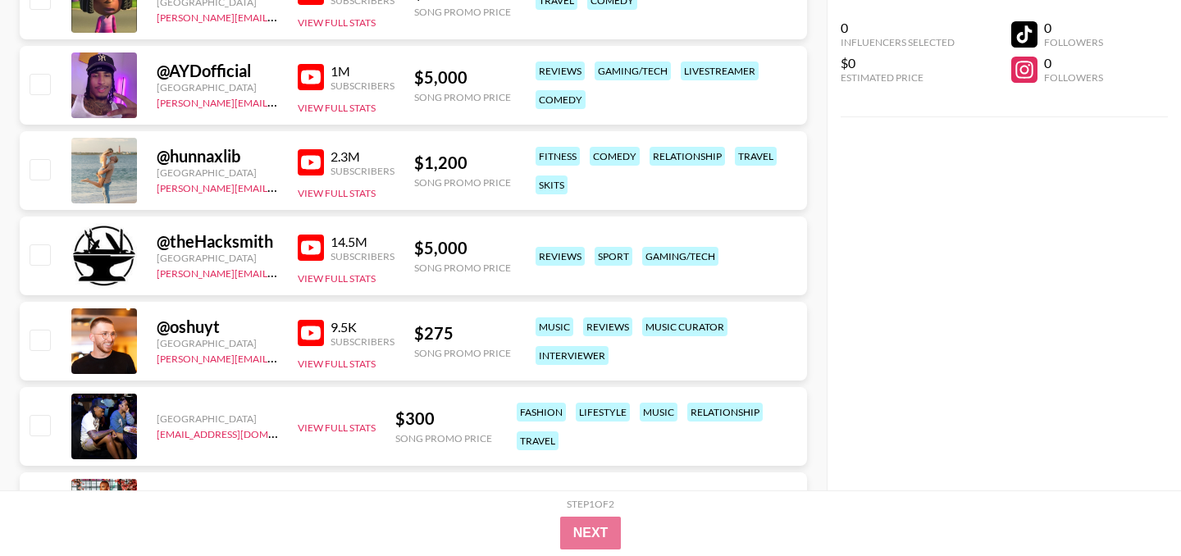
scroll to position [3061, 0]
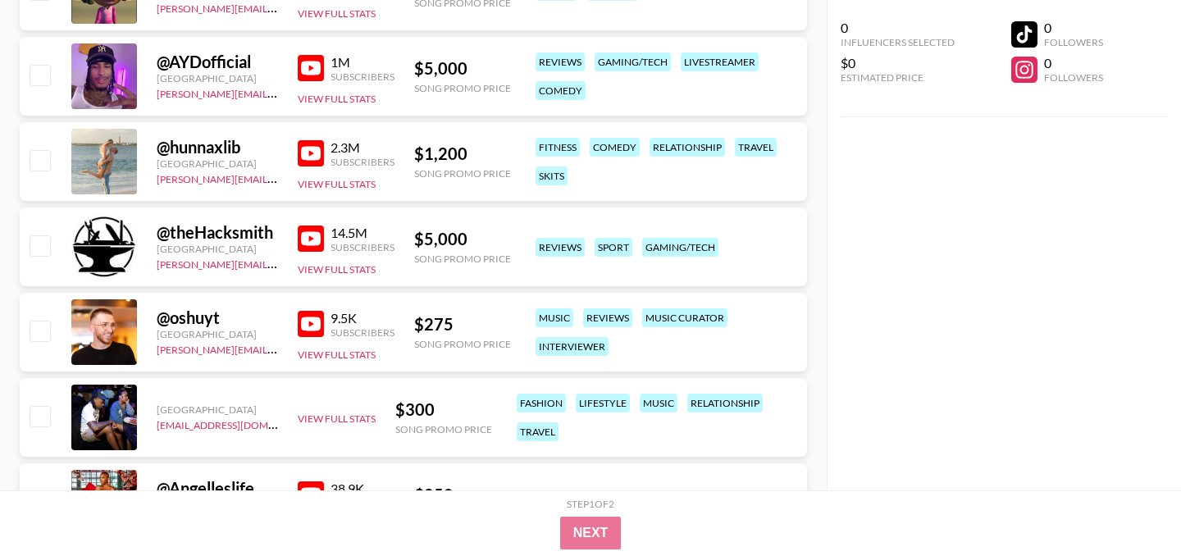
click at [311, 240] on img at bounding box center [311, 239] width 26 height 26
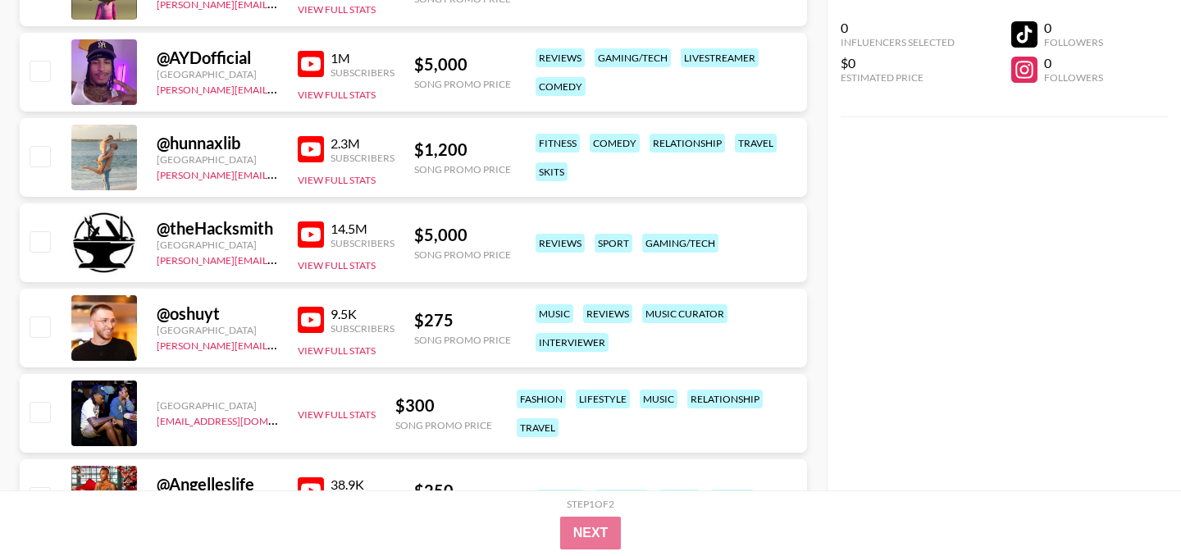
click at [312, 320] on img at bounding box center [311, 320] width 26 height 26
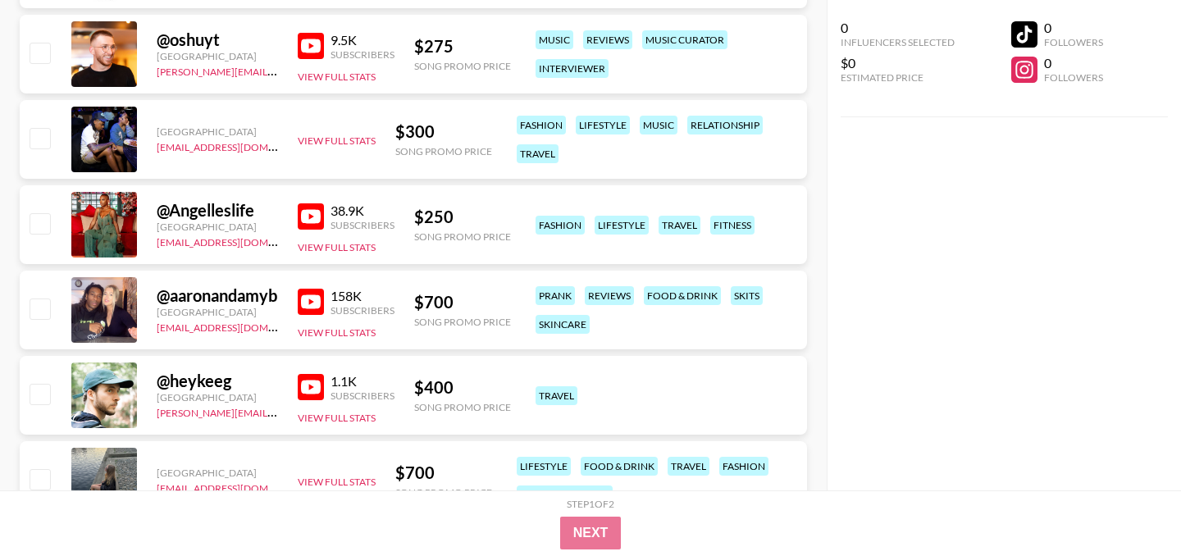
scroll to position [3350, 0]
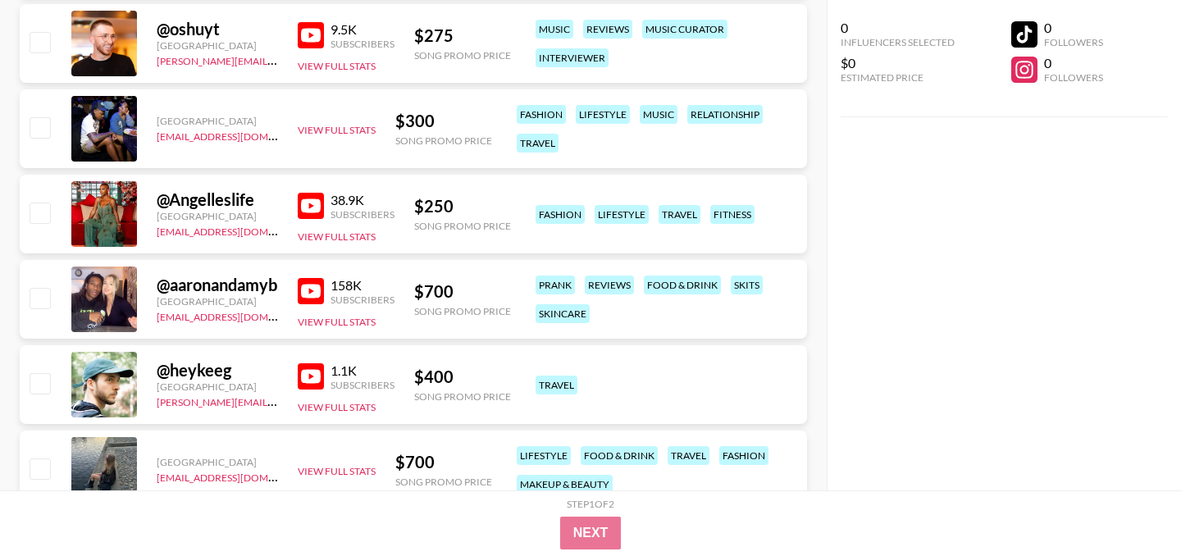
click at [308, 207] on img at bounding box center [311, 206] width 26 height 26
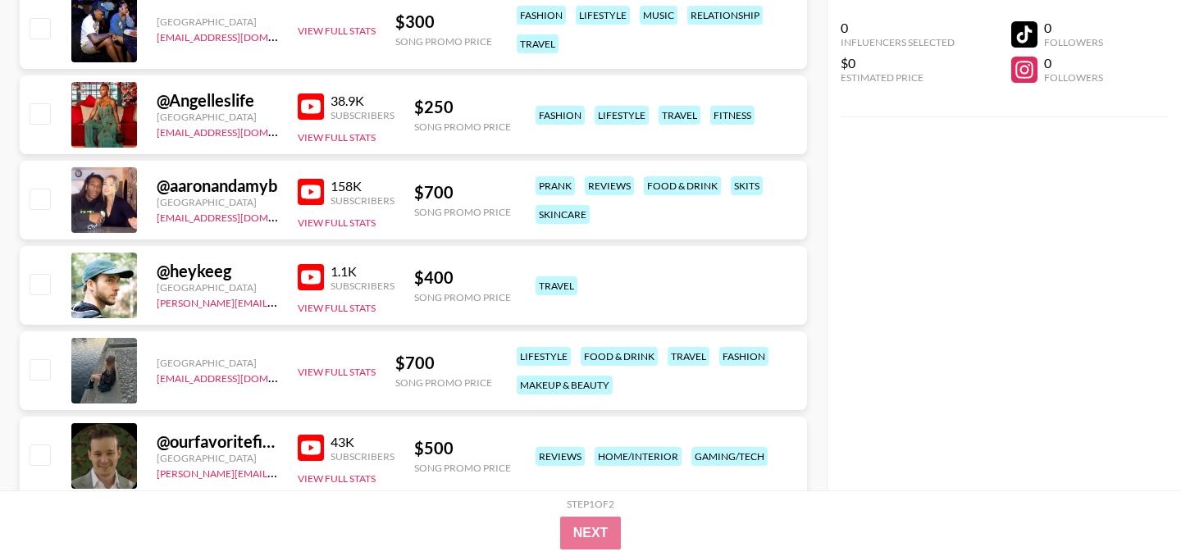
scroll to position [3458, 0]
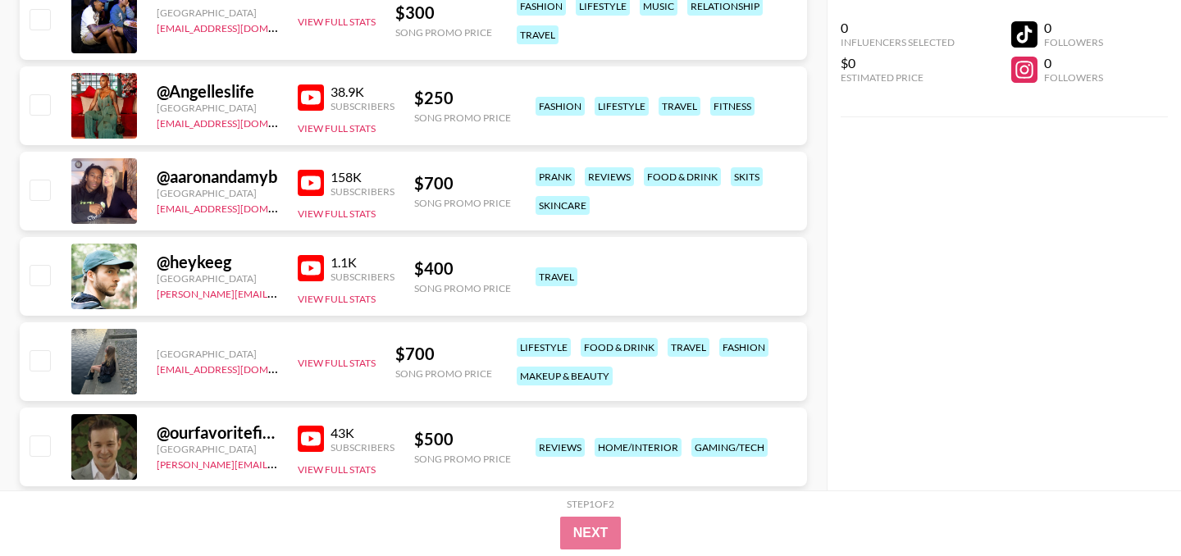
click at [312, 190] on img at bounding box center [311, 183] width 26 height 26
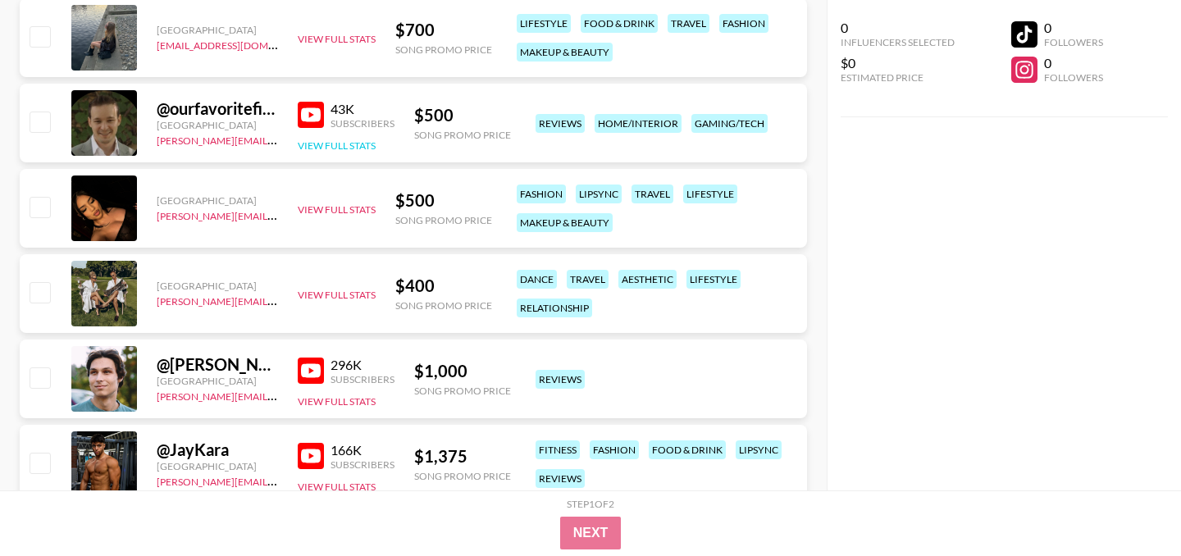
scroll to position [3785, 0]
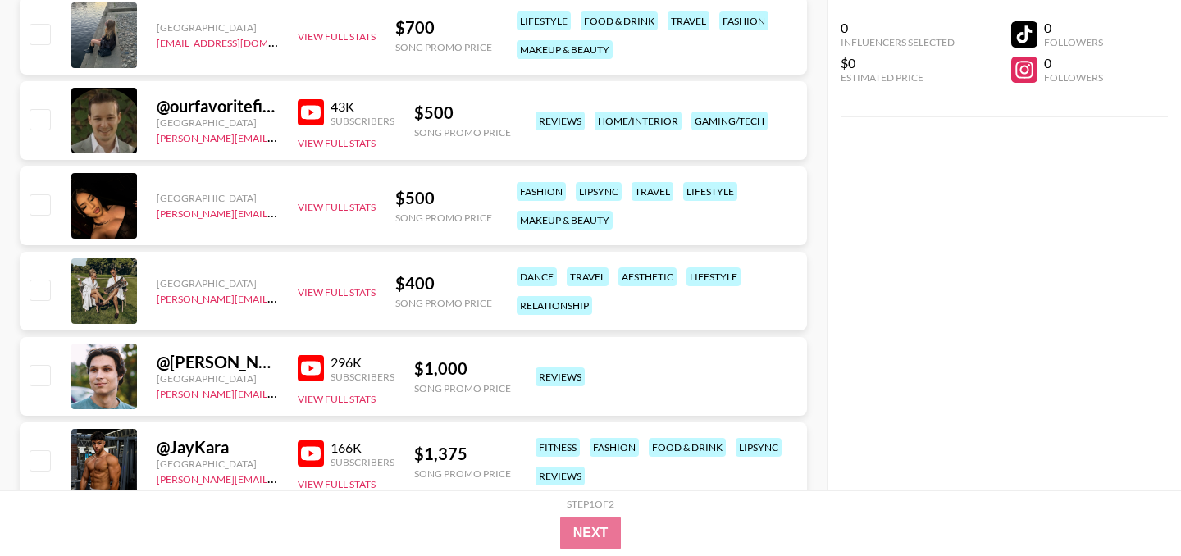
click at [313, 107] on img at bounding box center [311, 112] width 26 height 26
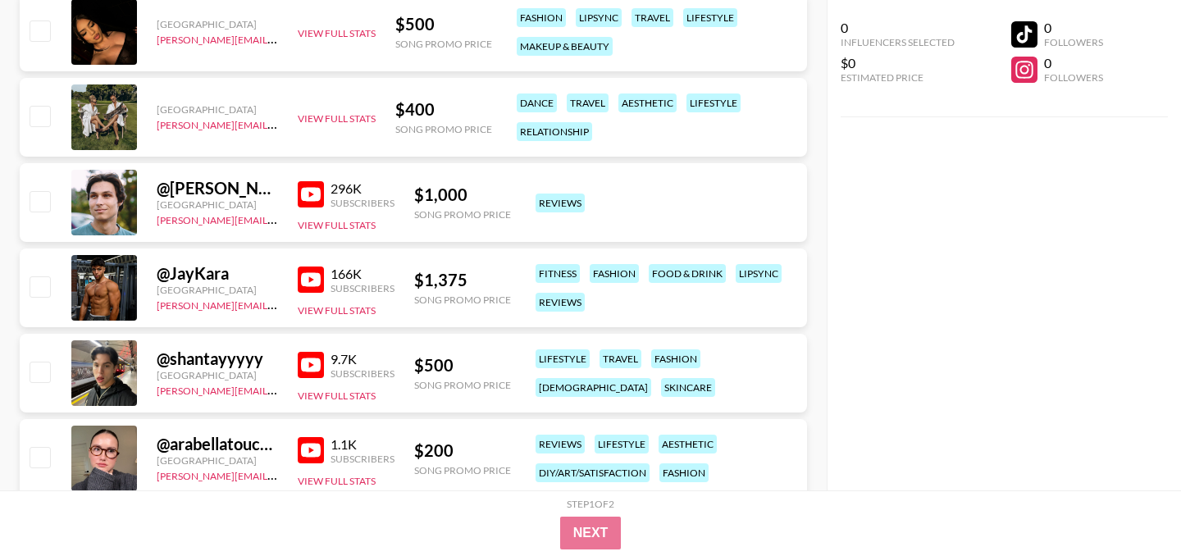
scroll to position [3967, 0]
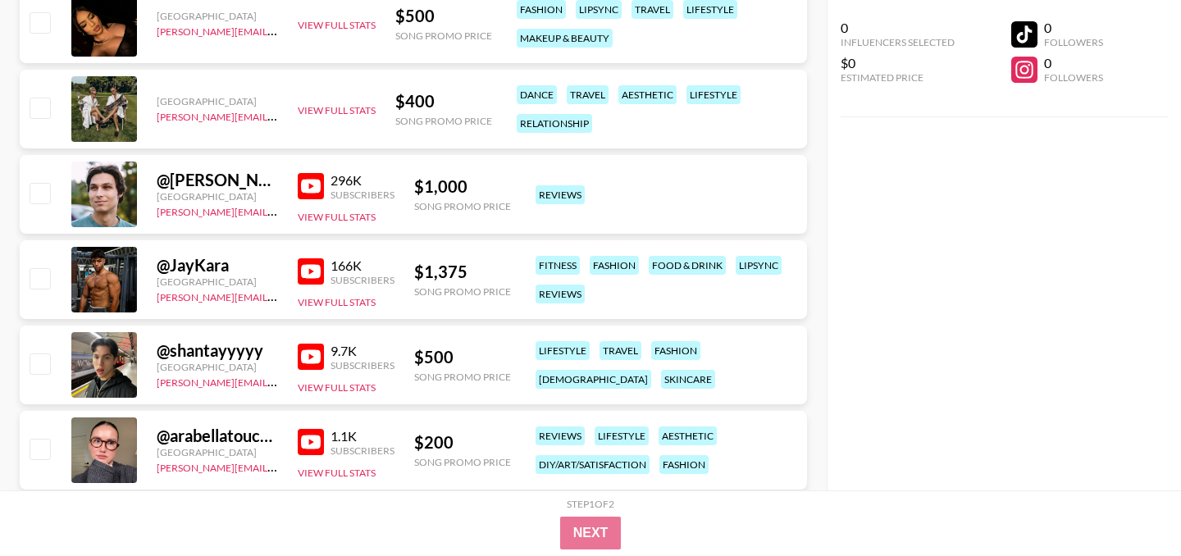
click at [313, 189] on img at bounding box center [311, 186] width 26 height 26
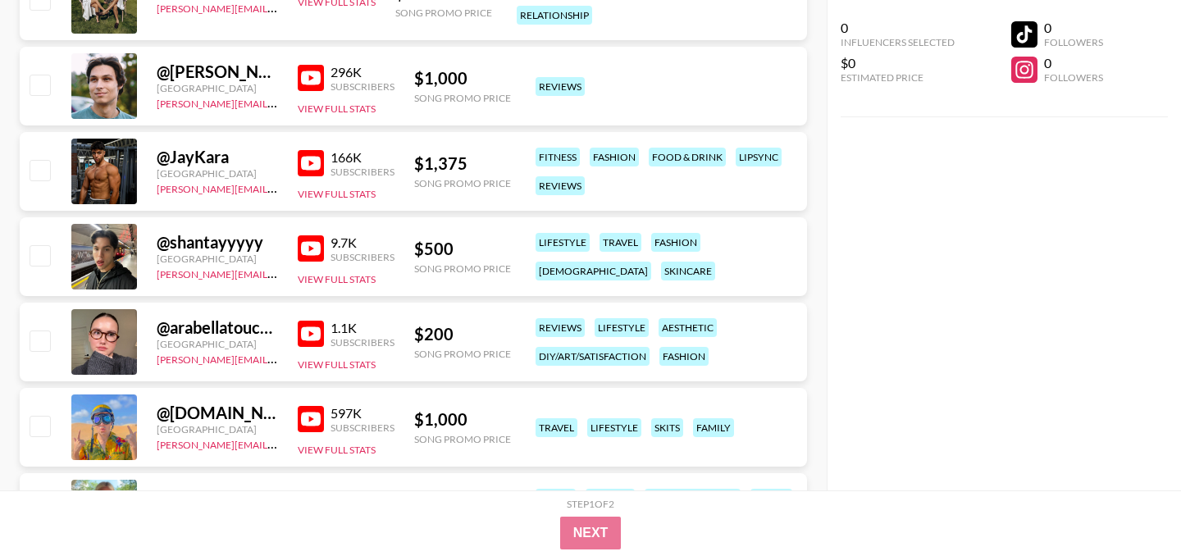
scroll to position [4086, 0]
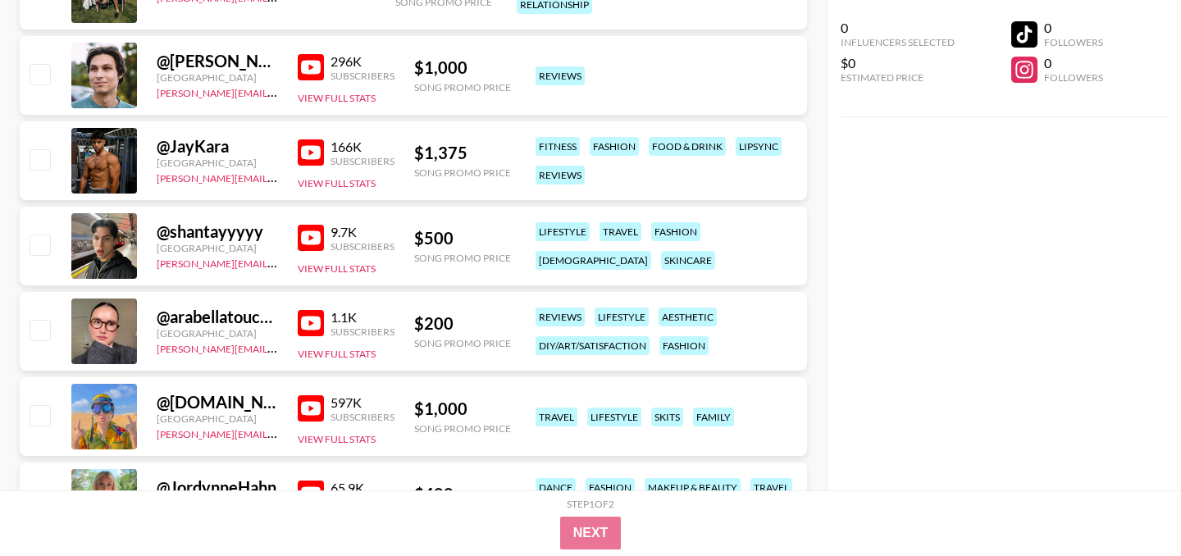
click at [299, 156] on img at bounding box center [311, 152] width 26 height 26
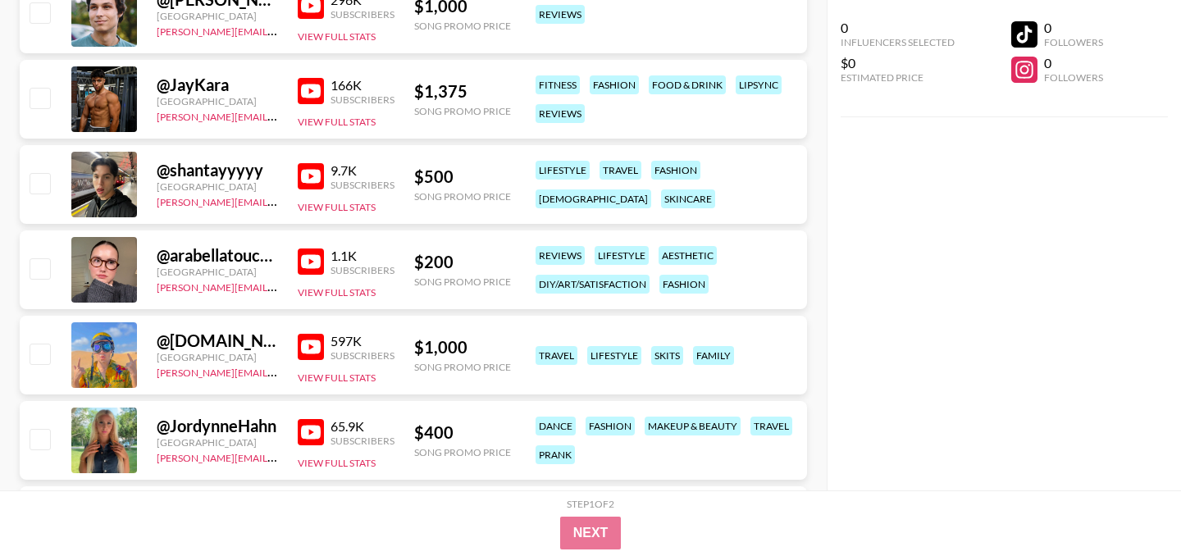
scroll to position [4148, 0]
click at [317, 182] on img at bounding box center [311, 175] width 26 height 26
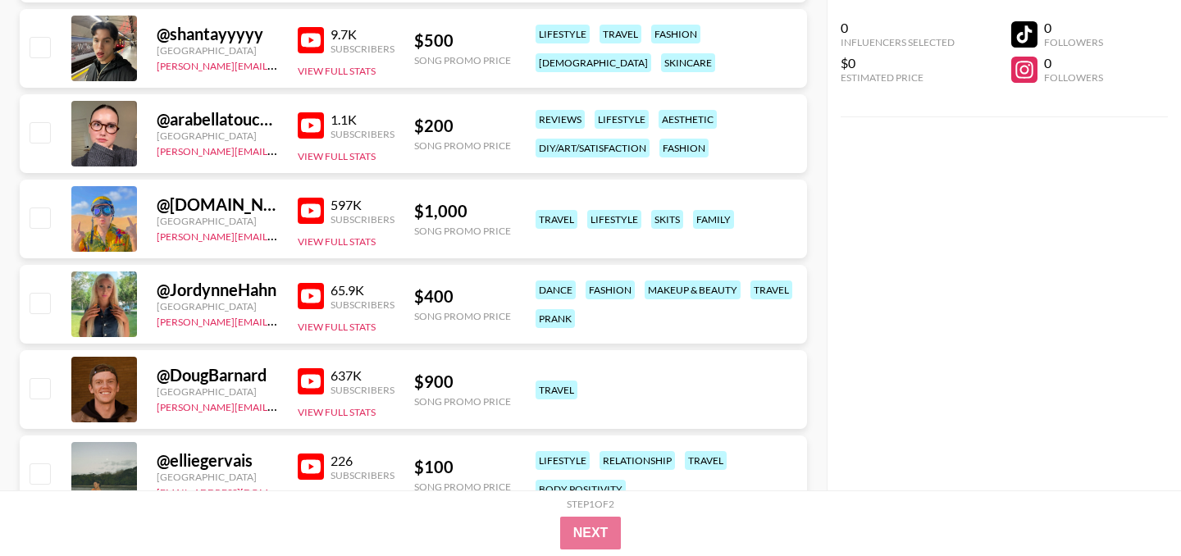
scroll to position [4288, 0]
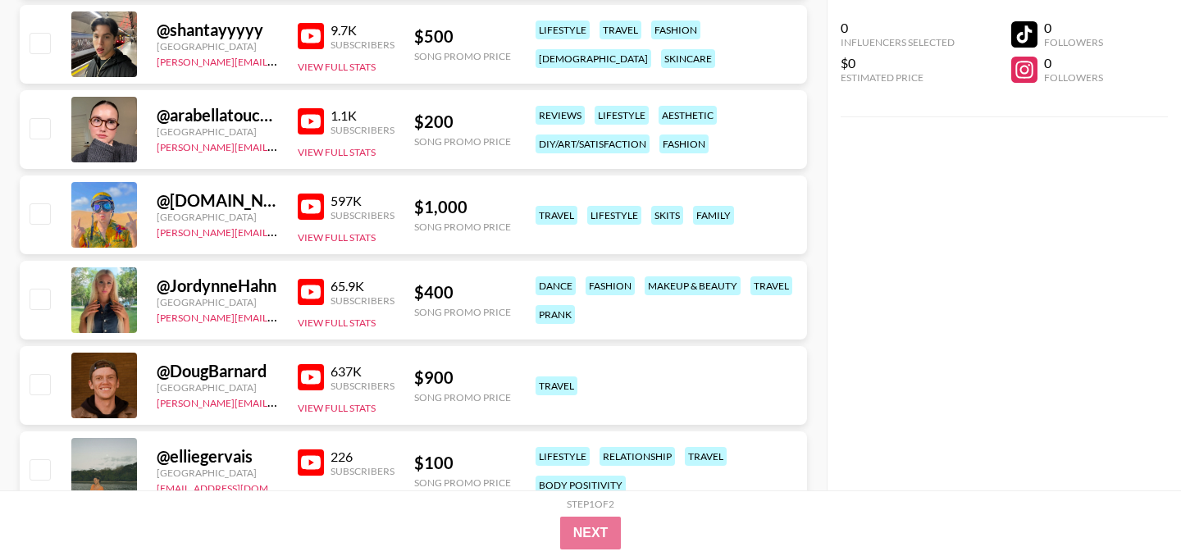
click at [304, 202] on img at bounding box center [311, 207] width 26 height 26
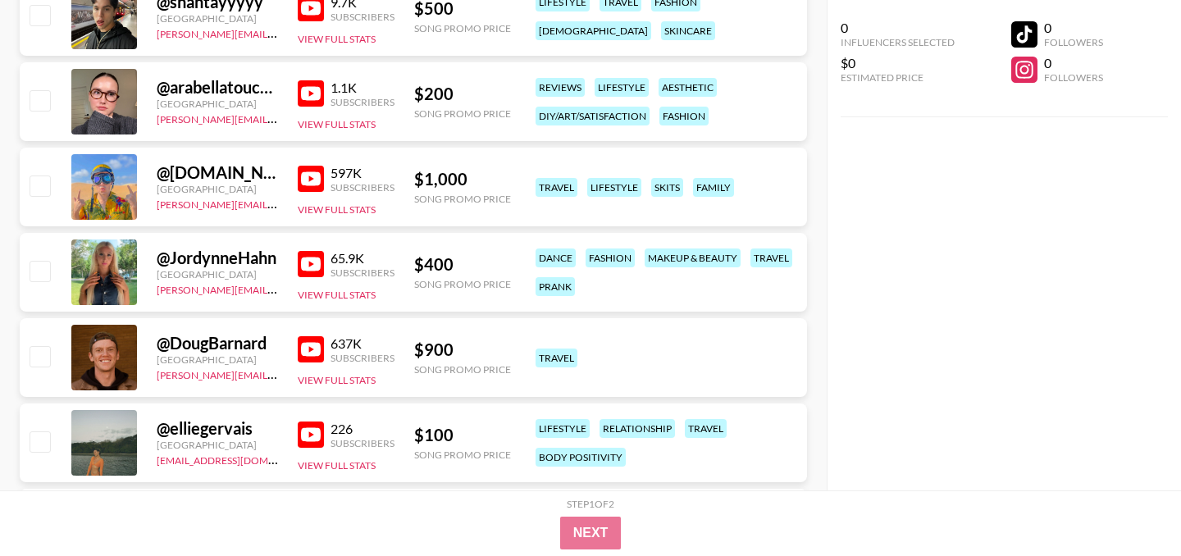
click at [311, 260] on img at bounding box center [311, 264] width 26 height 26
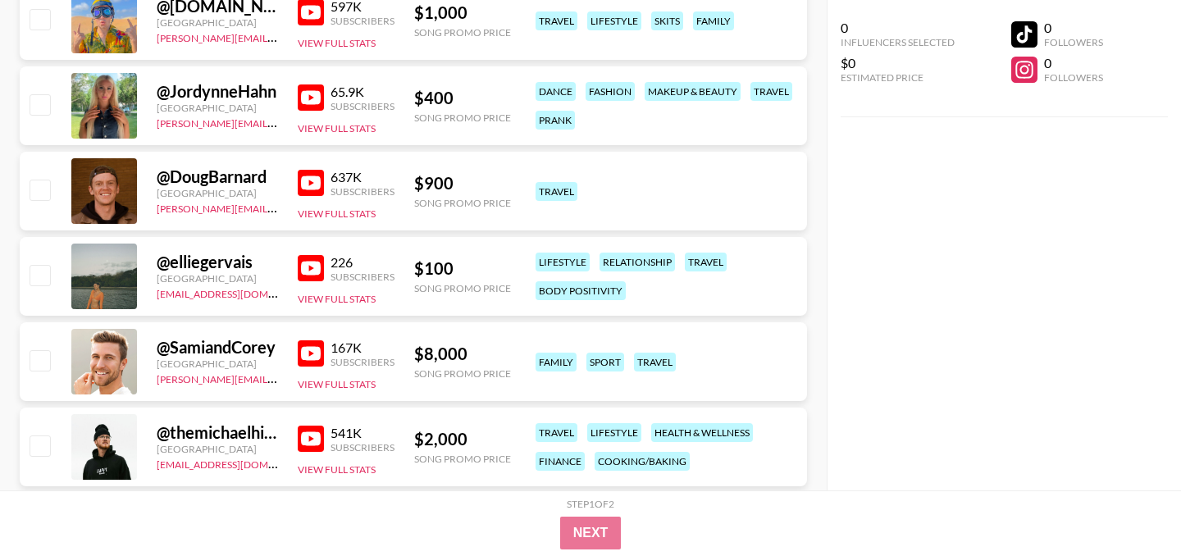
scroll to position [4483, 0]
click at [308, 182] on img at bounding box center [311, 182] width 26 height 26
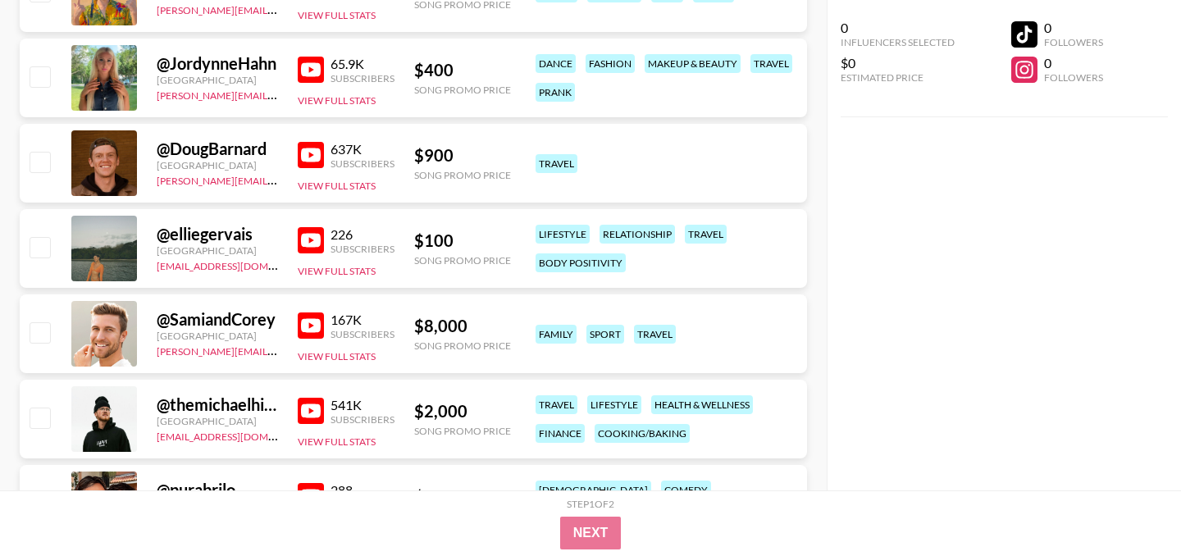
scroll to position [4521, 0]
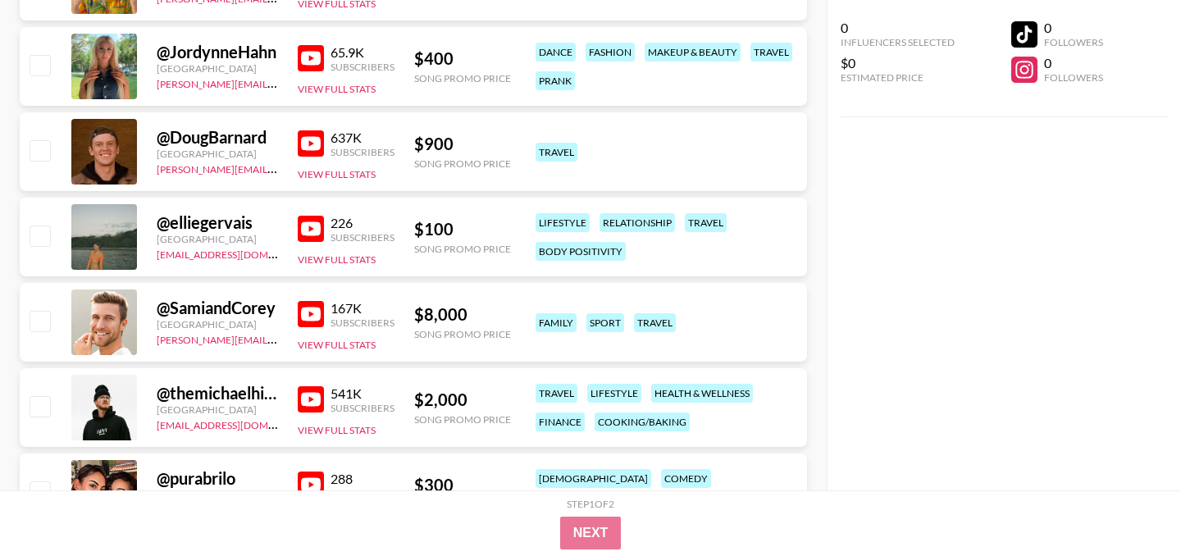
click at [116, 146] on div at bounding box center [104, 152] width 66 height 66
click at [327, 171] on button "View Full Stats" at bounding box center [337, 174] width 78 height 12
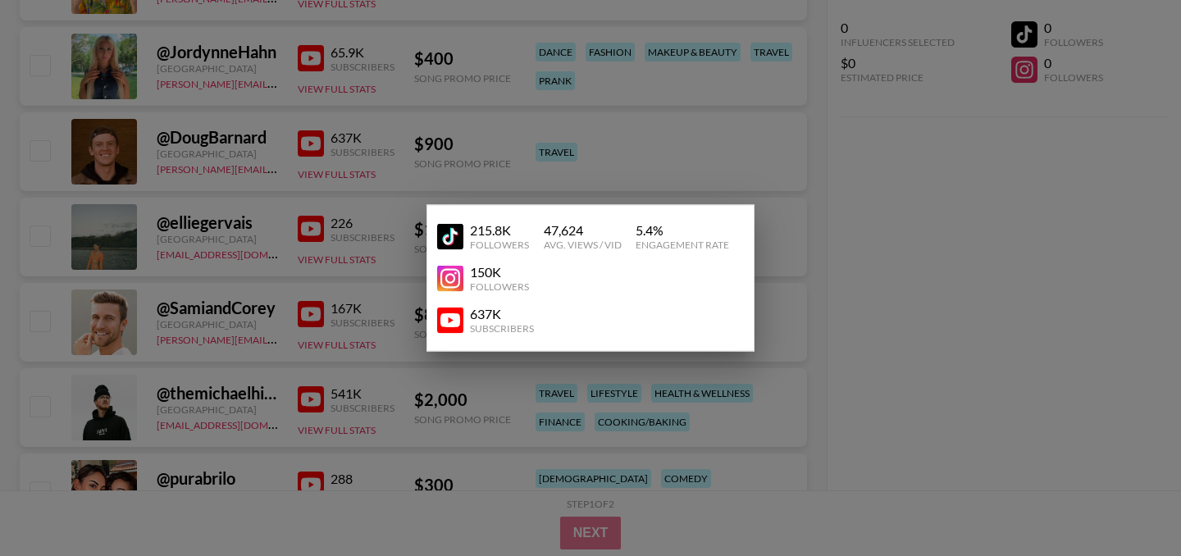
click at [586, 126] on div at bounding box center [590, 278] width 1181 height 556
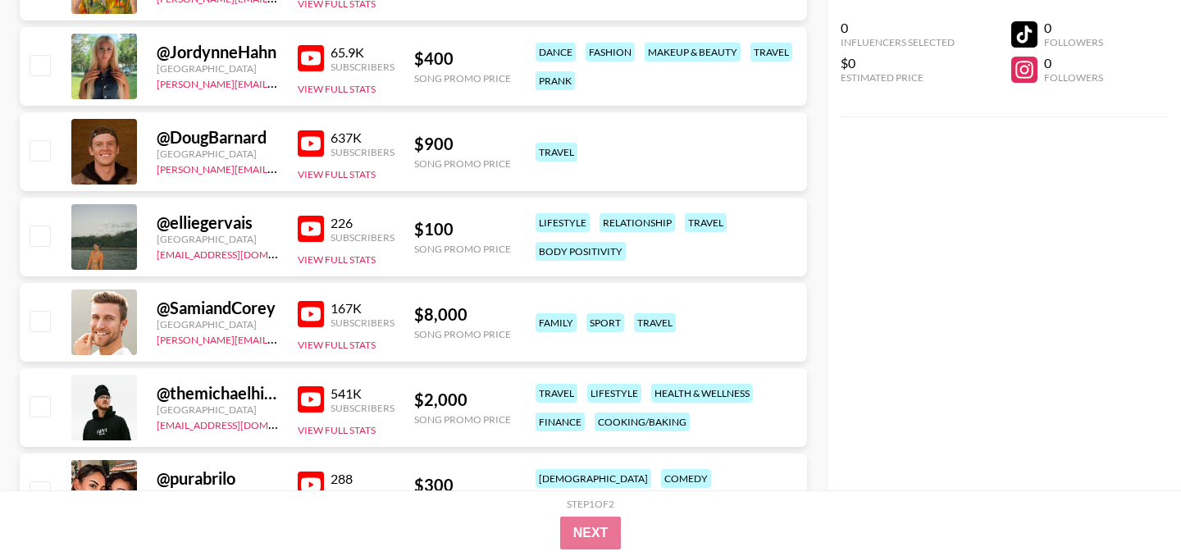
click at [231, 130] on div "@ DougBarnard" at bounding box center [217, 137] width 121 height 21
copy div "DougBarnard"
click at [304, 306] on img at bounding box center [311, 314] width 26 height 26
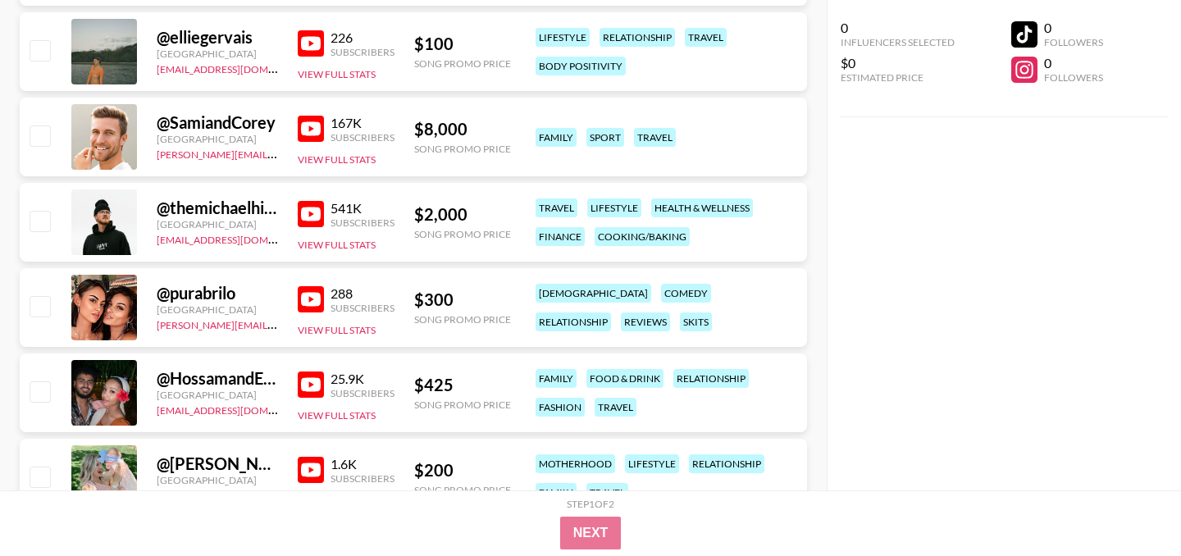
scroll to position [4708, 0]
click at [308, 215] on img at bounding box center [311, 213] width 26 height 26
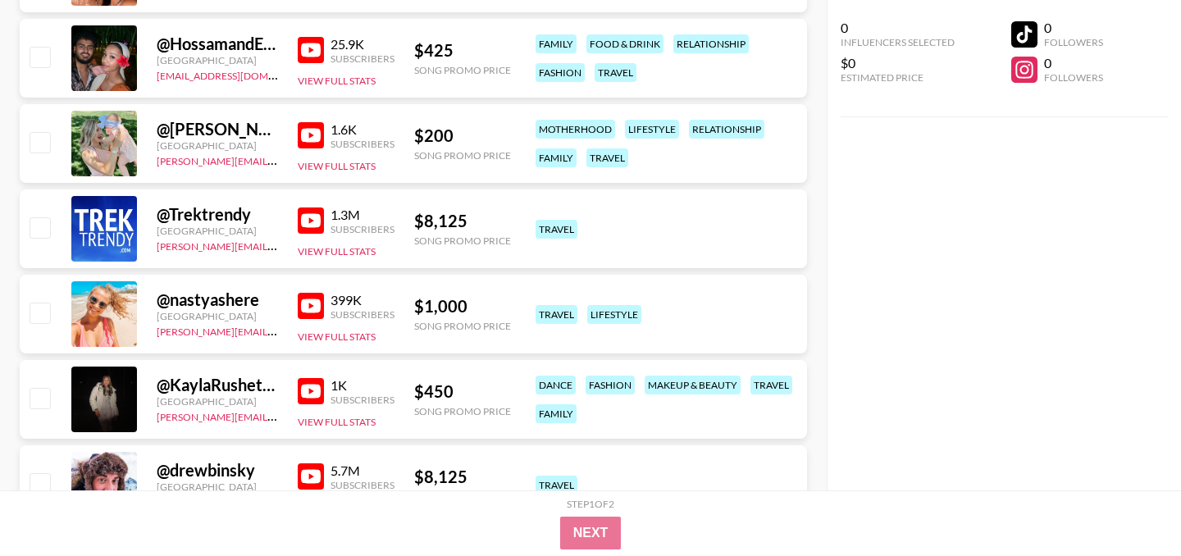
scroll to position [5050, 0]
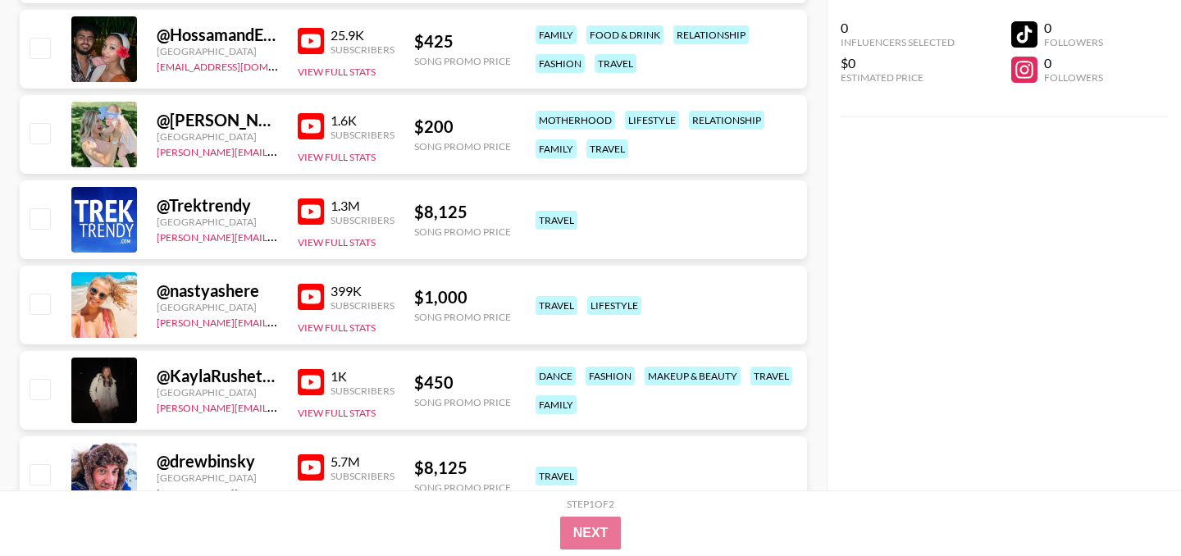
click at [309, 300] on img at bounding box center [311, 297] width 26 height 26
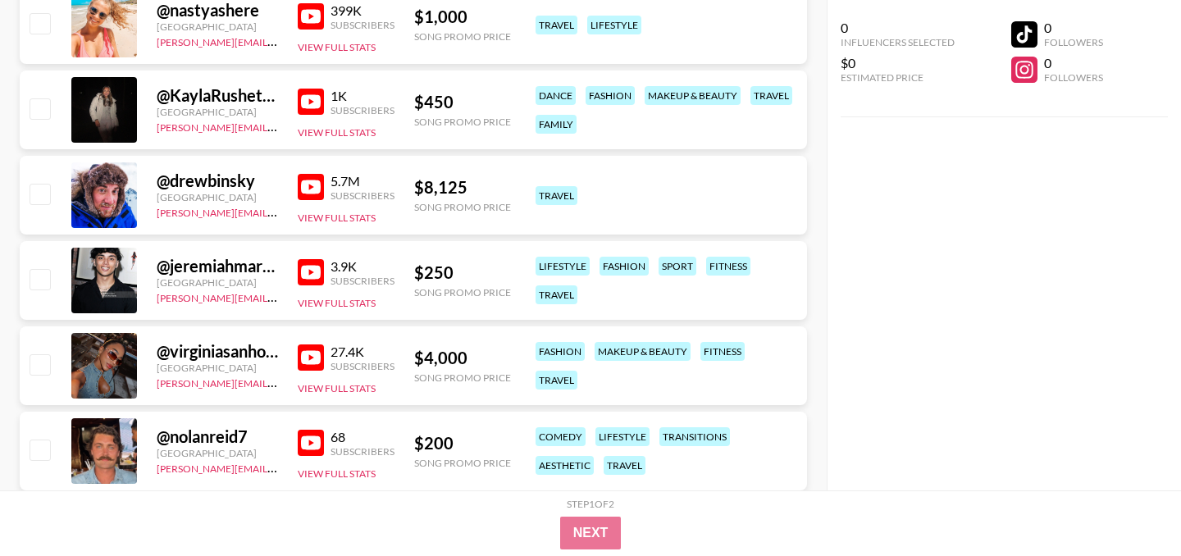
scroll to position [5334, 0]
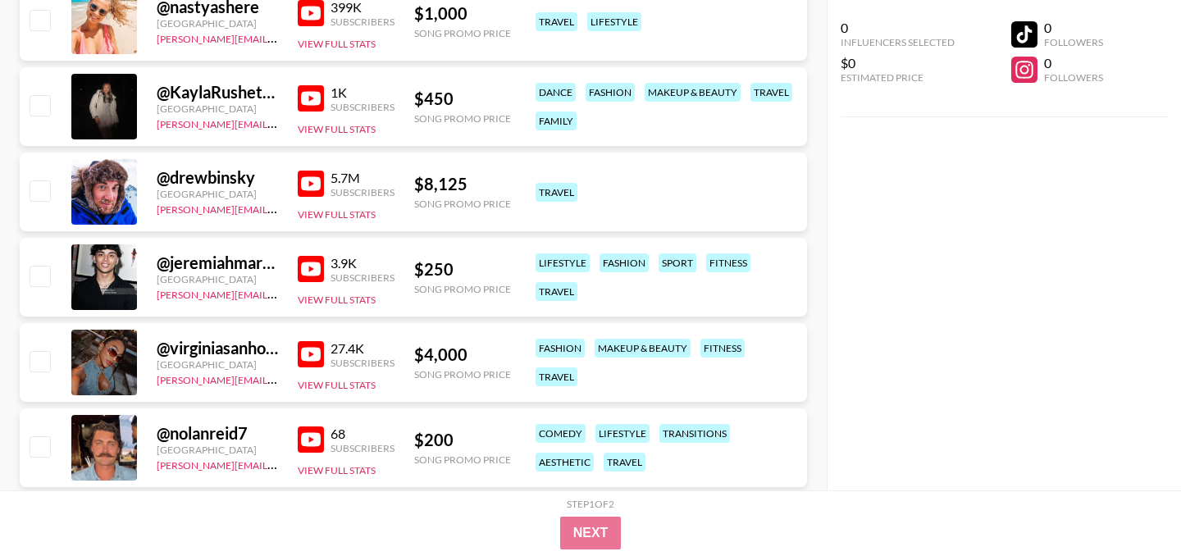
click at [317, 185] on img at bounding box center [311, 184] width 26 height 26
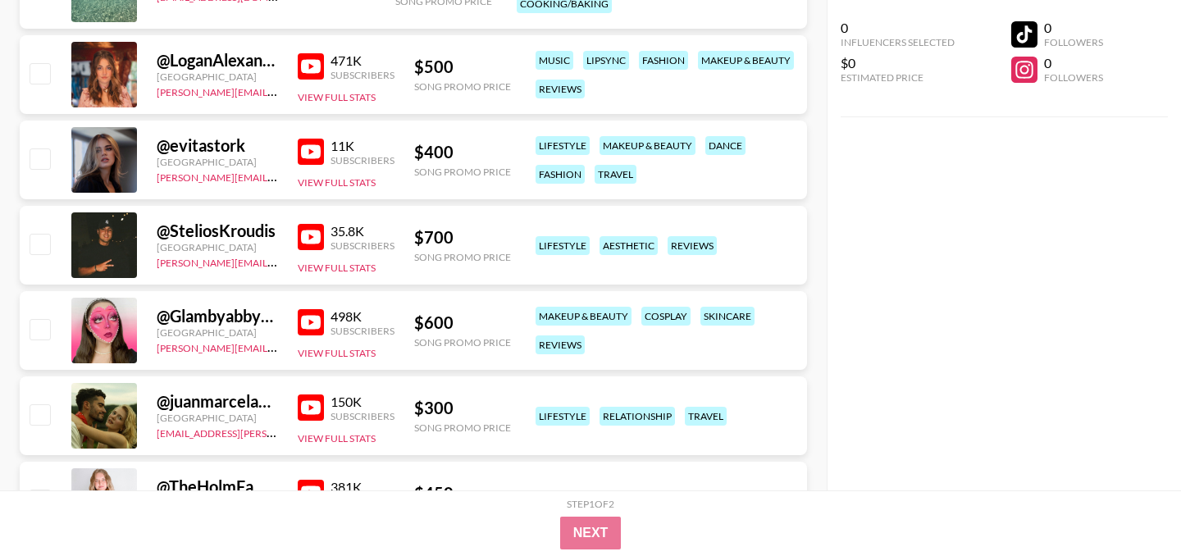
scroll to position [5883, 0]
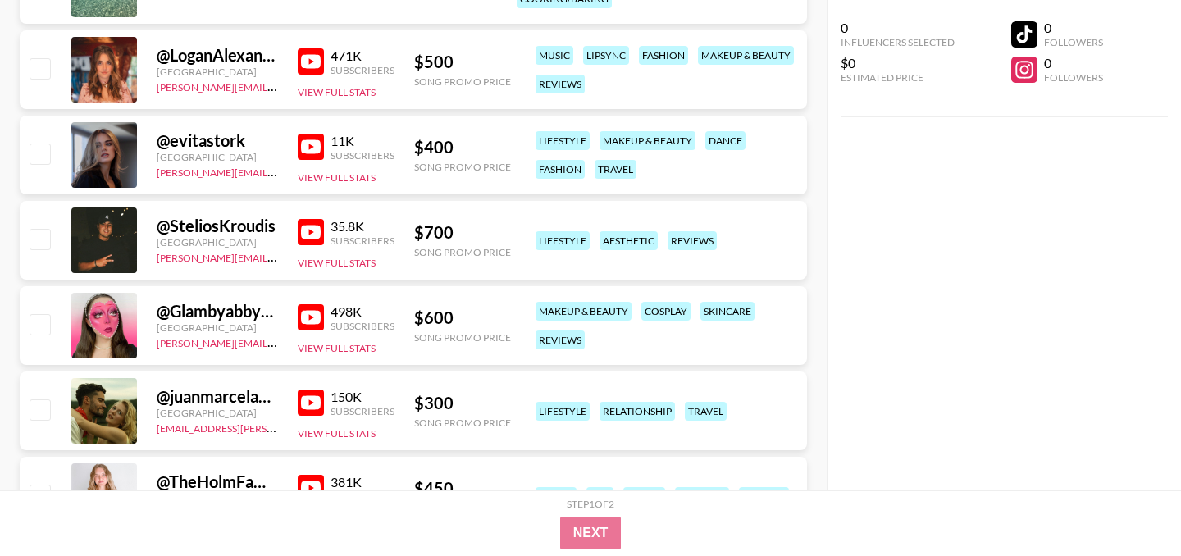
click at [302, 227] on img at bounding box center [311, 232] width 26 height 26
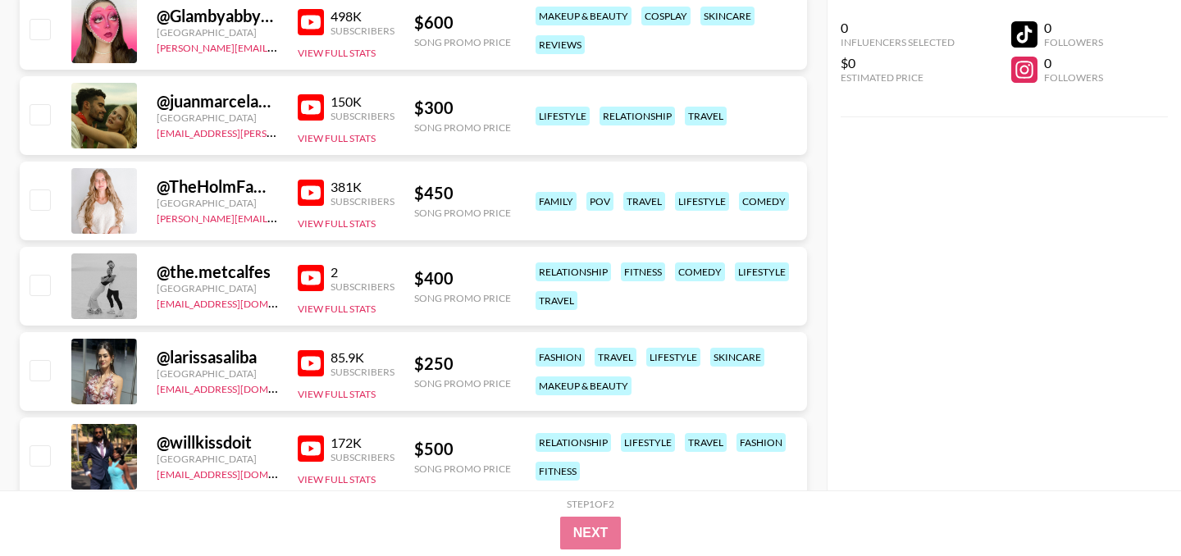
scroll to position [6183, 0]
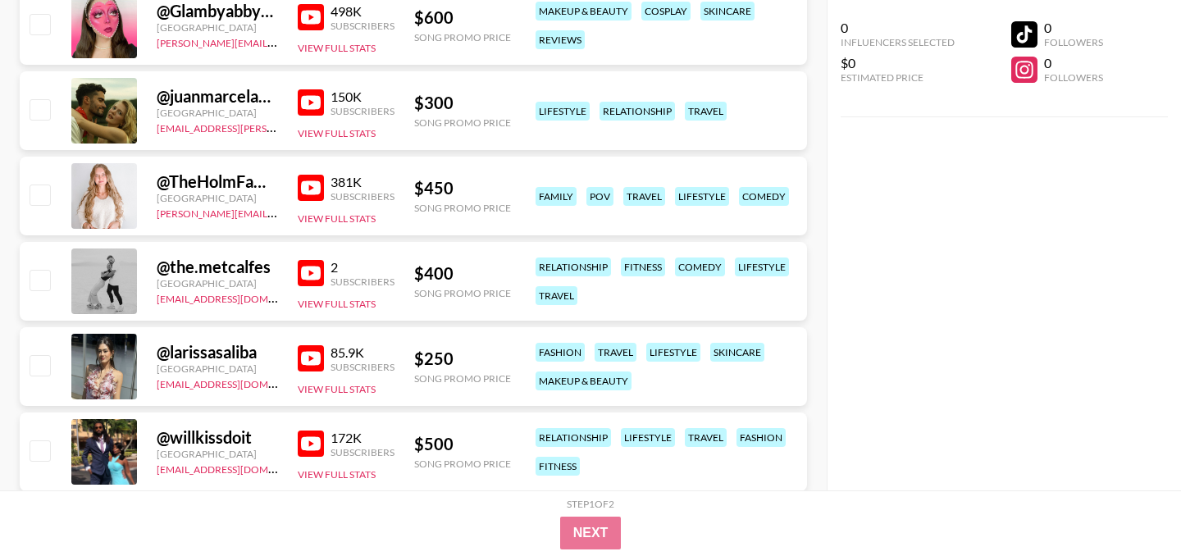
click at [317, 183] on img at bounding box center [311, 188] width 26 height 26
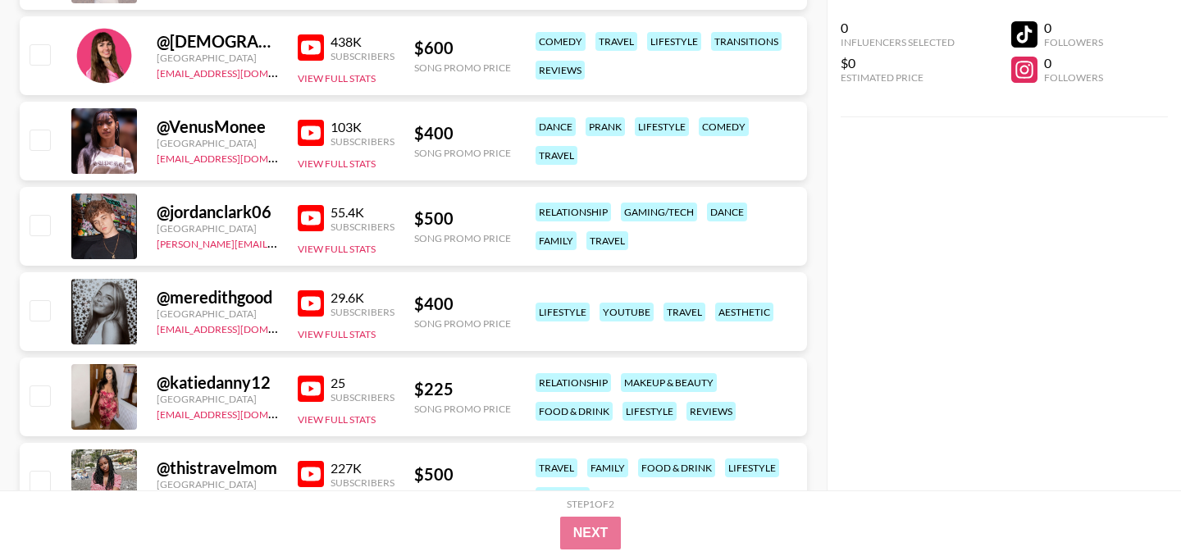
scroll to position [6835, 0]
click at [317, 121] on img at bounding box center [311, 134] width 26 height 26
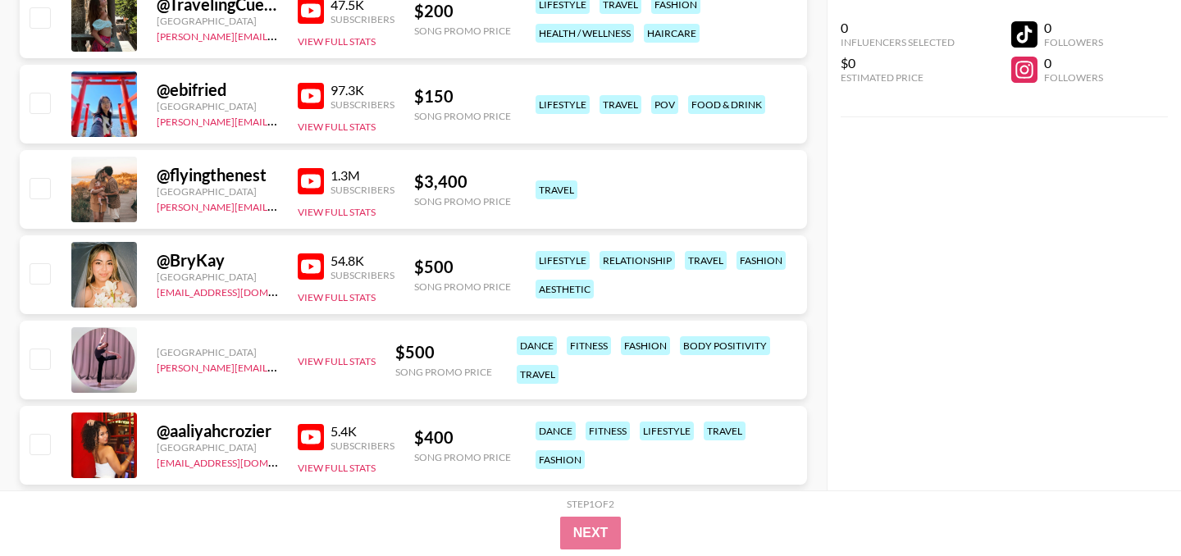
scroll to position [7639, 0]
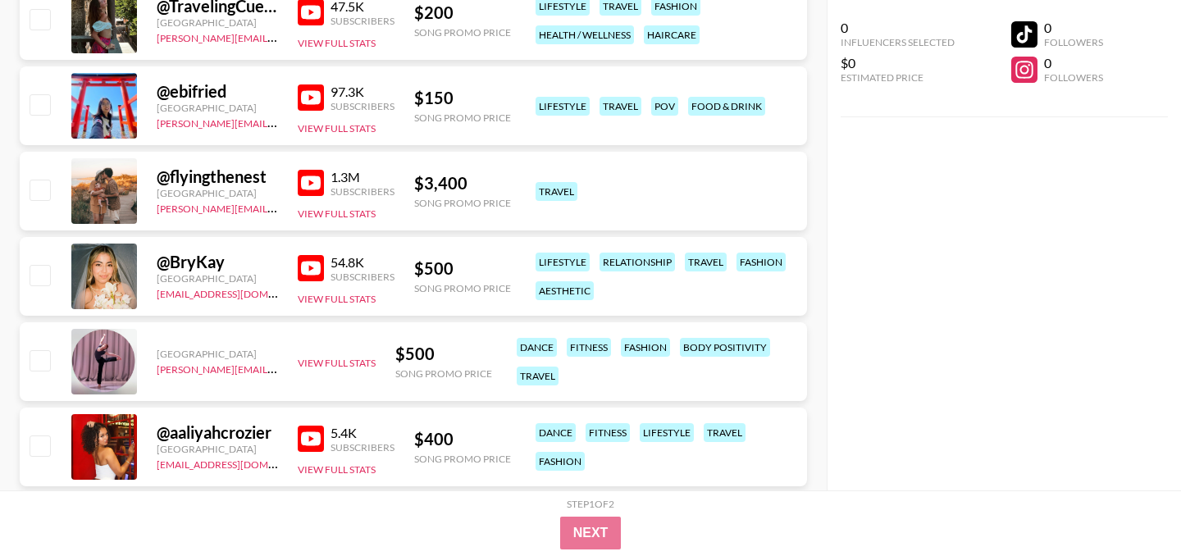
click at [316, 174] on img at bounding box center [311, 183] width 26 height 26
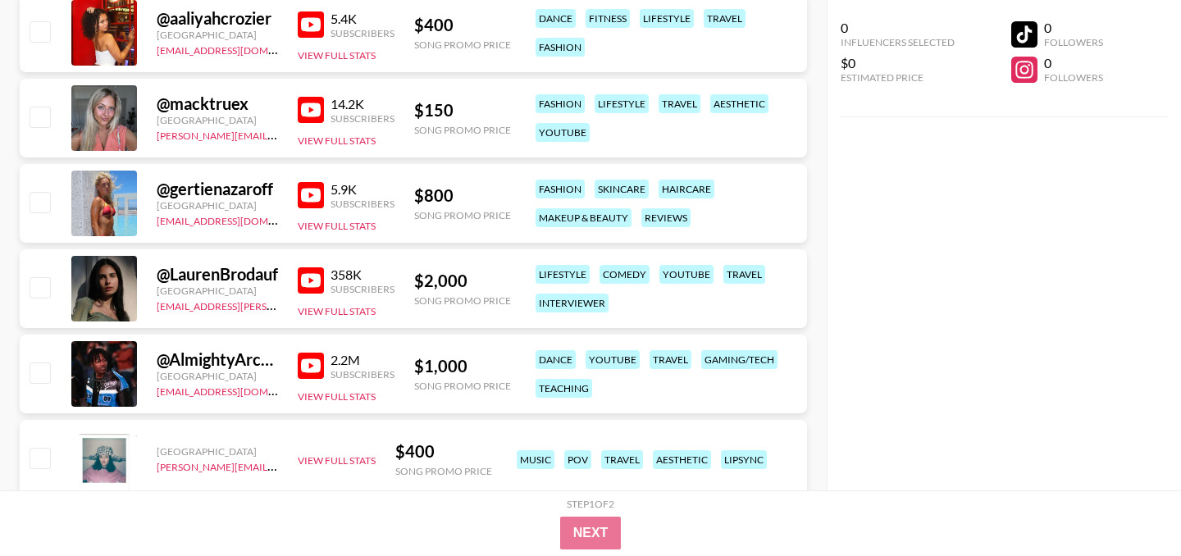
scroll to position [8049, 0]
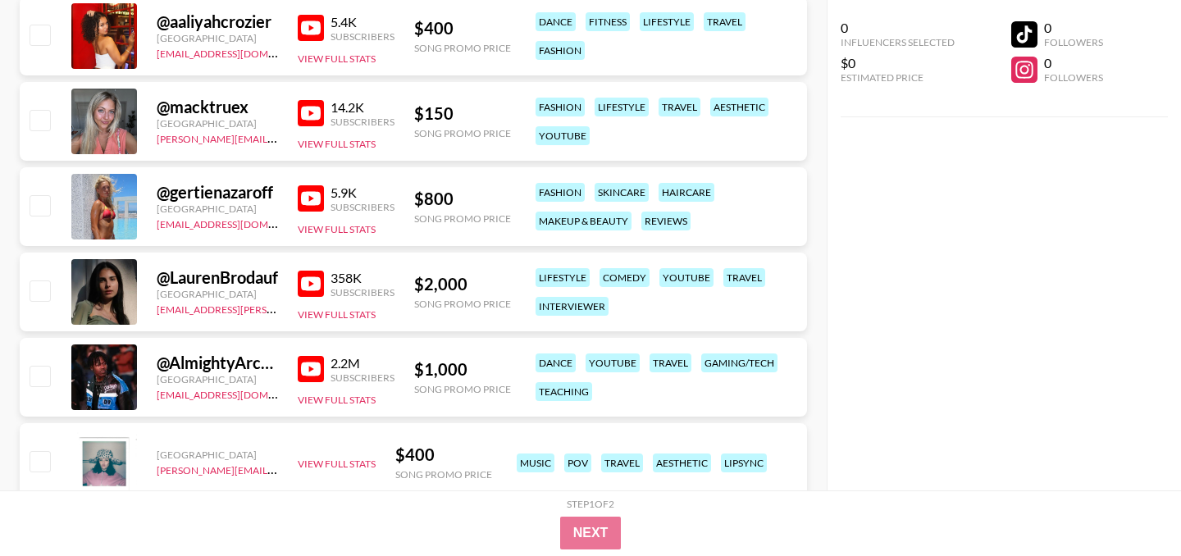
click at [317, 283] on img at bounding box center [311, 284] width 26 height 26
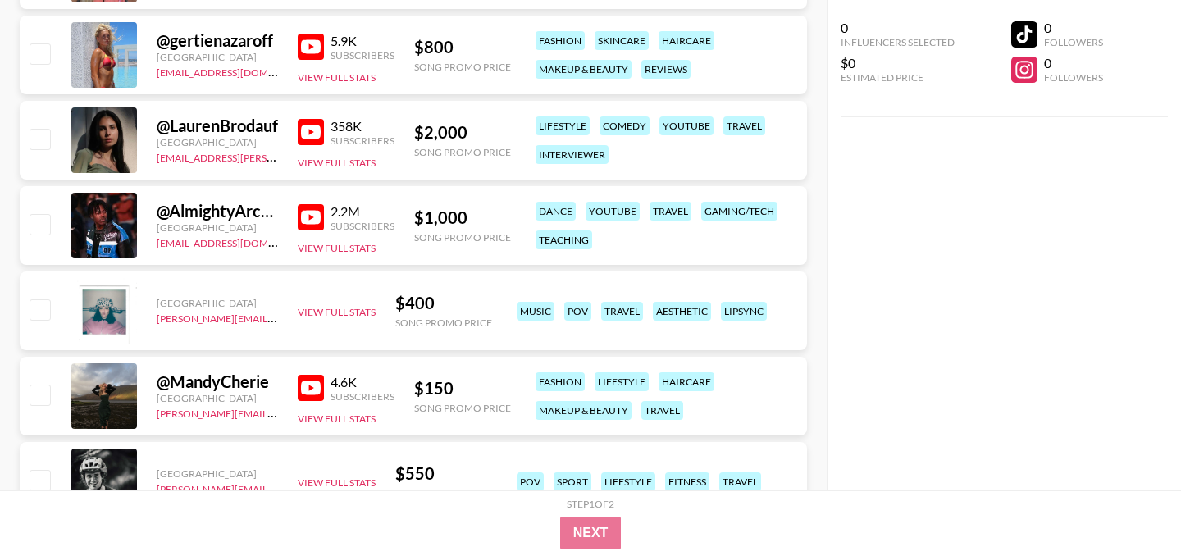
scroll to position [8215, 0]
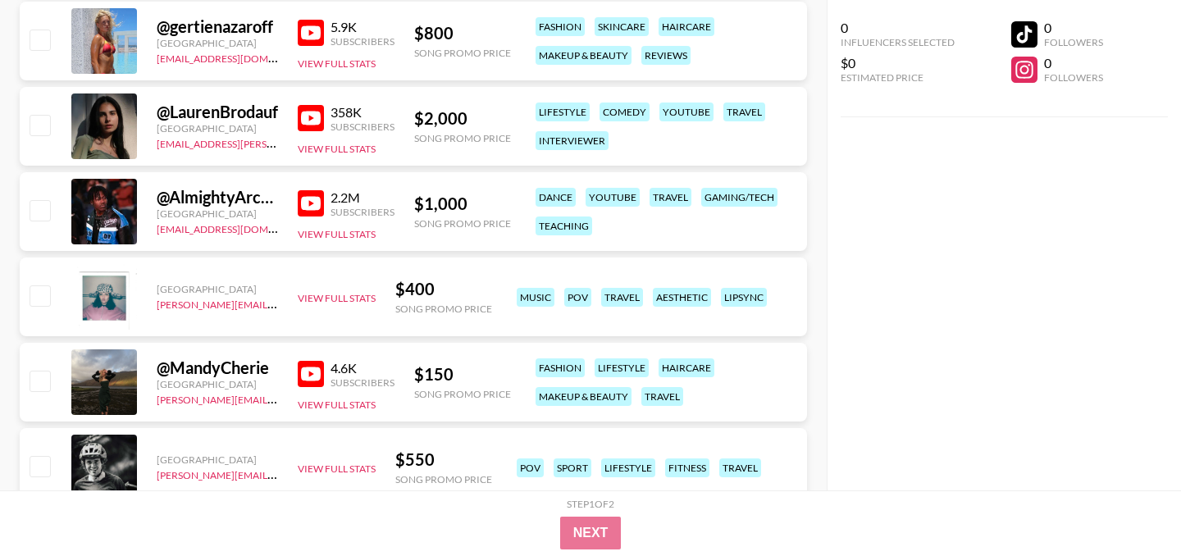
click at [303, 206] on img at bounding box center [311, 203] width 26 height 26
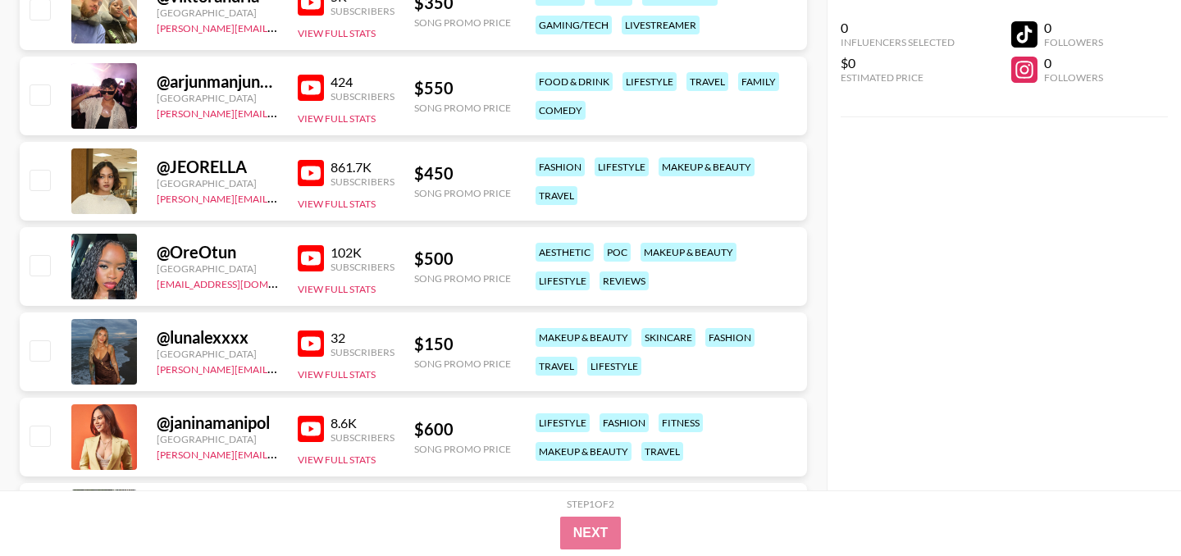
scroll to position [8939, 0]
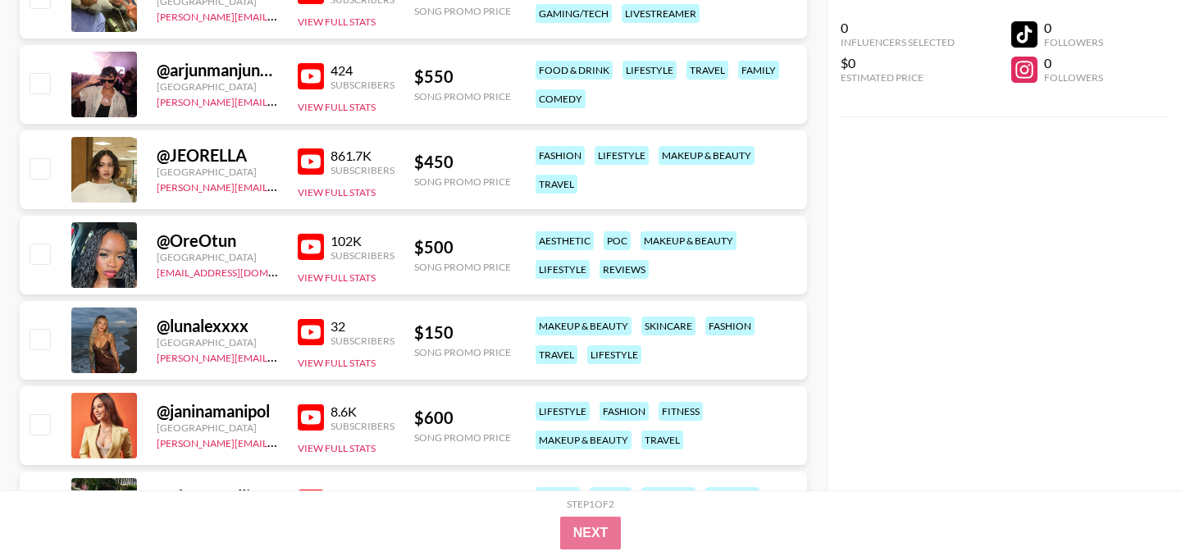
click at [307, 162] on img at bounding box center [311, 161] width 26 height 26
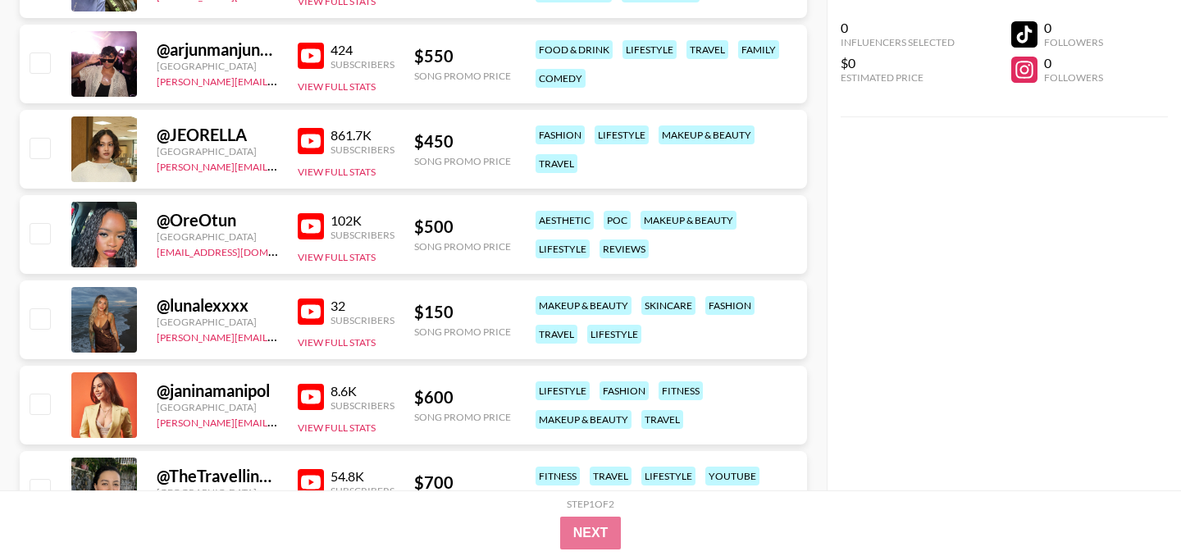
scroll to position [8958, 0]
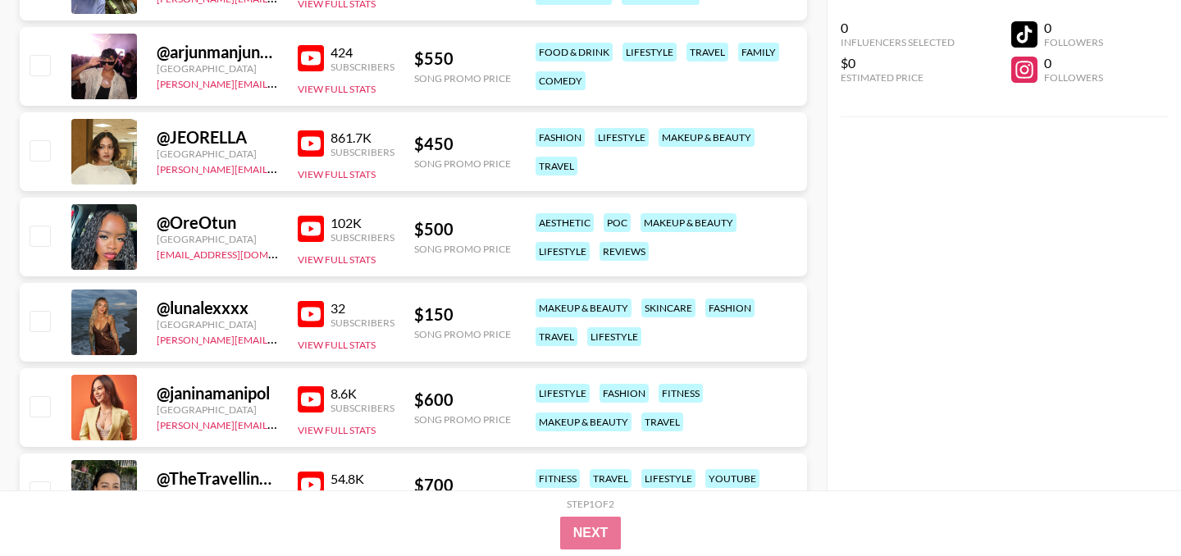
click at [308, 227] on img at bounding box center [311, 229] width 26 height 26
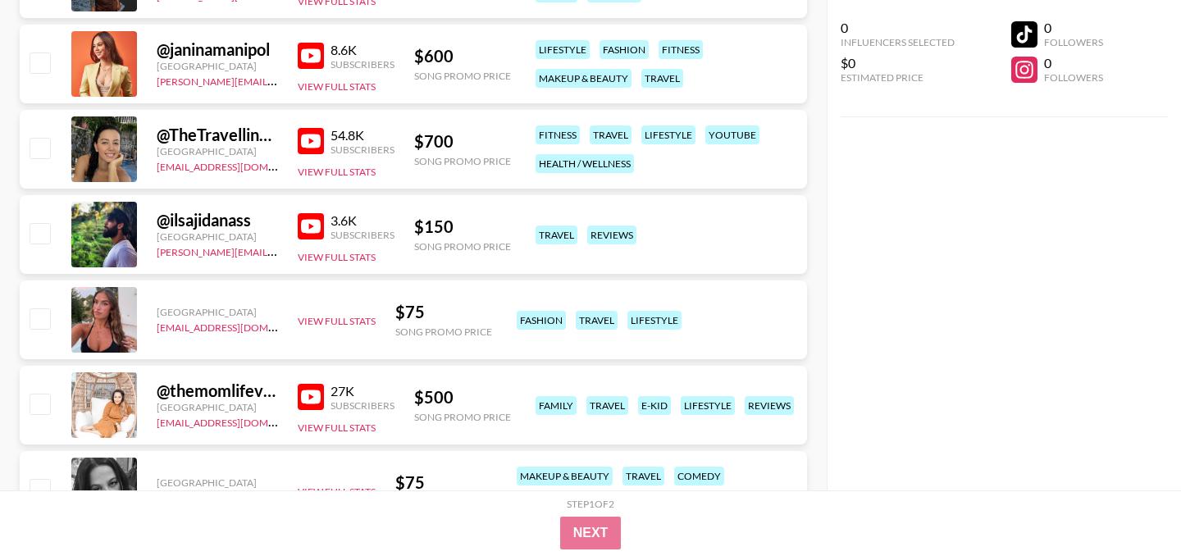
scroll to position [9331, 0]
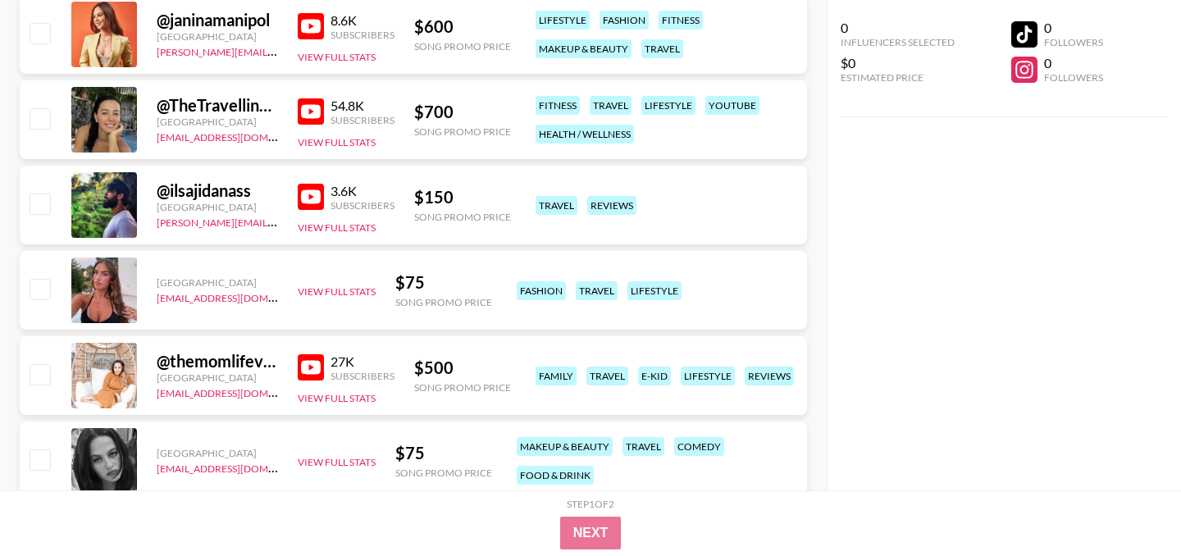
click at [309, 112] on img at bounding box center [311, 111] width 26 height 26
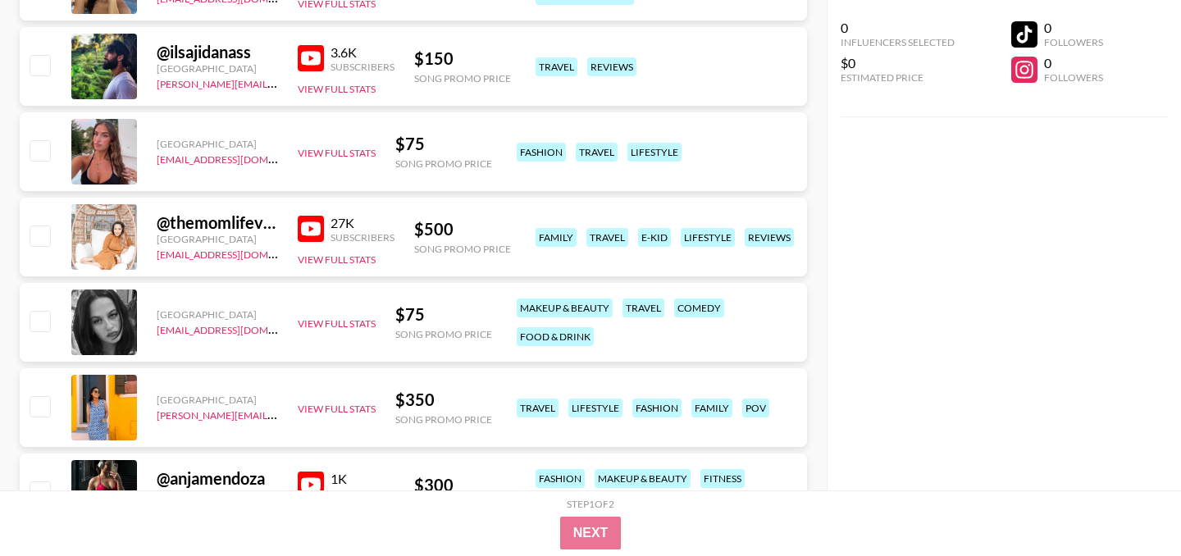
scroll to position [9642, 0]
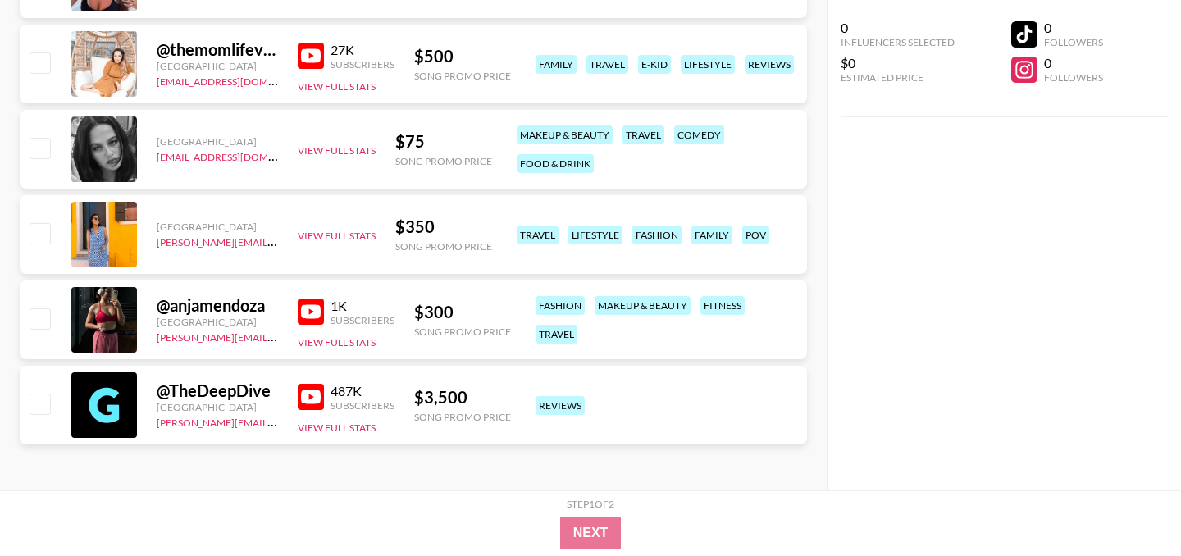
click at [310, 399] on img at bounding box center [311, 397] width 26 height 26
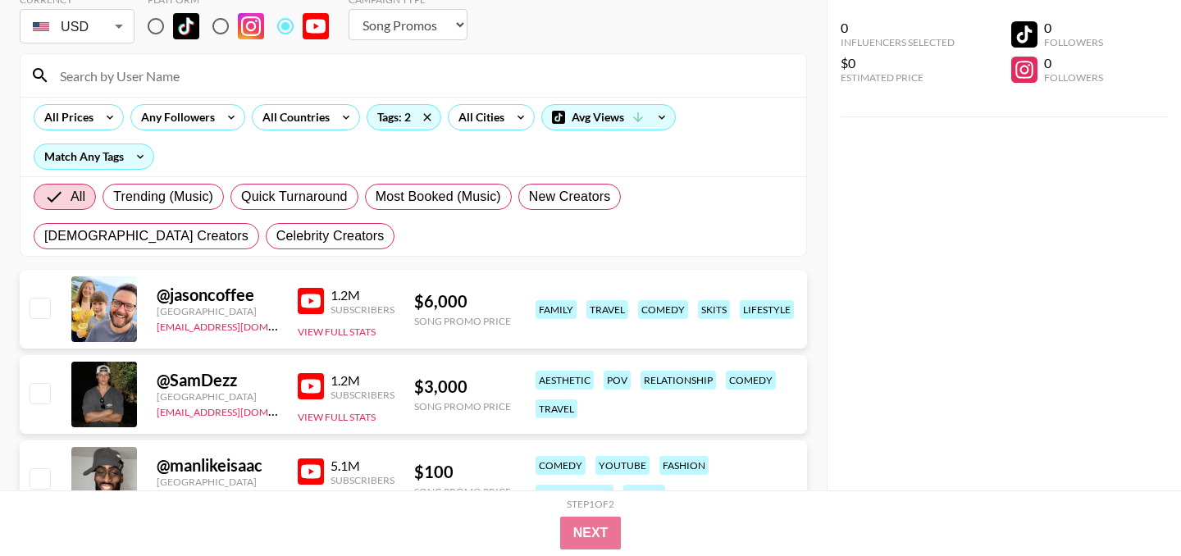
scroll to position [226, 0]
